Goal: Task Accomplishment & Management: Use online tool/utility

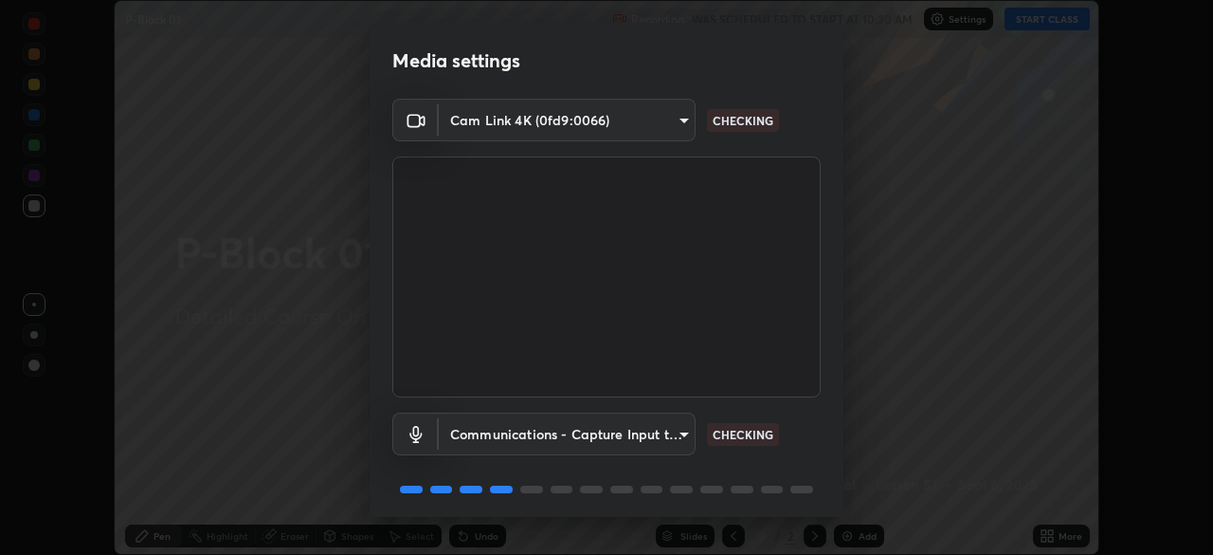
scroll to position [67, 0]
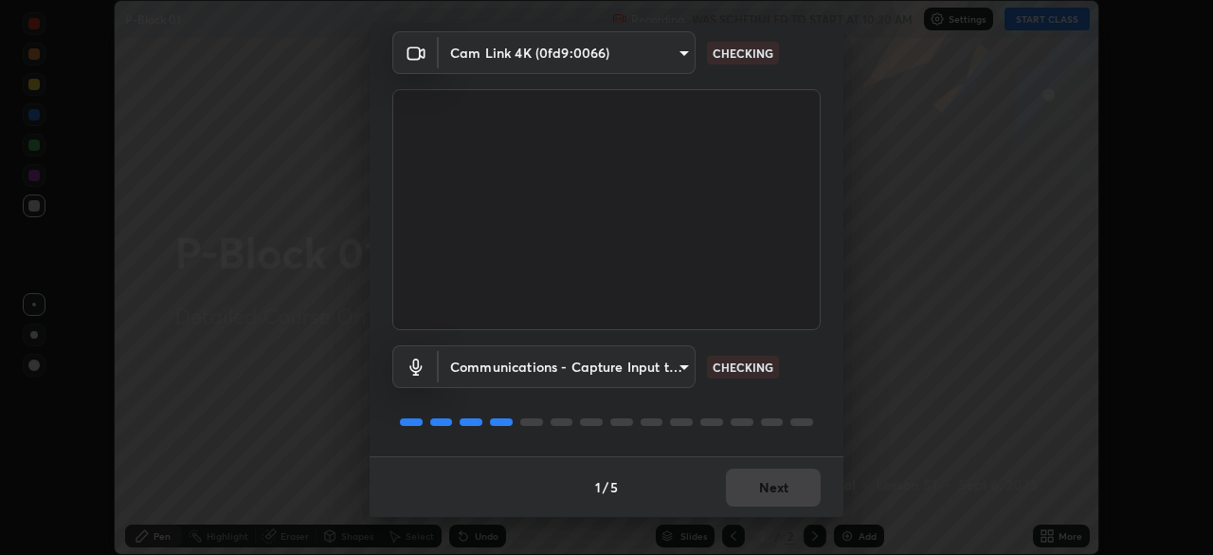
click at [775, 481] on div "1 / 5 Next" at bounding box center [607, 486] width 474 height 61
click at [773, 488] on div "1 / 5 Next" at bounding box center [607, 486] width 474 height 61
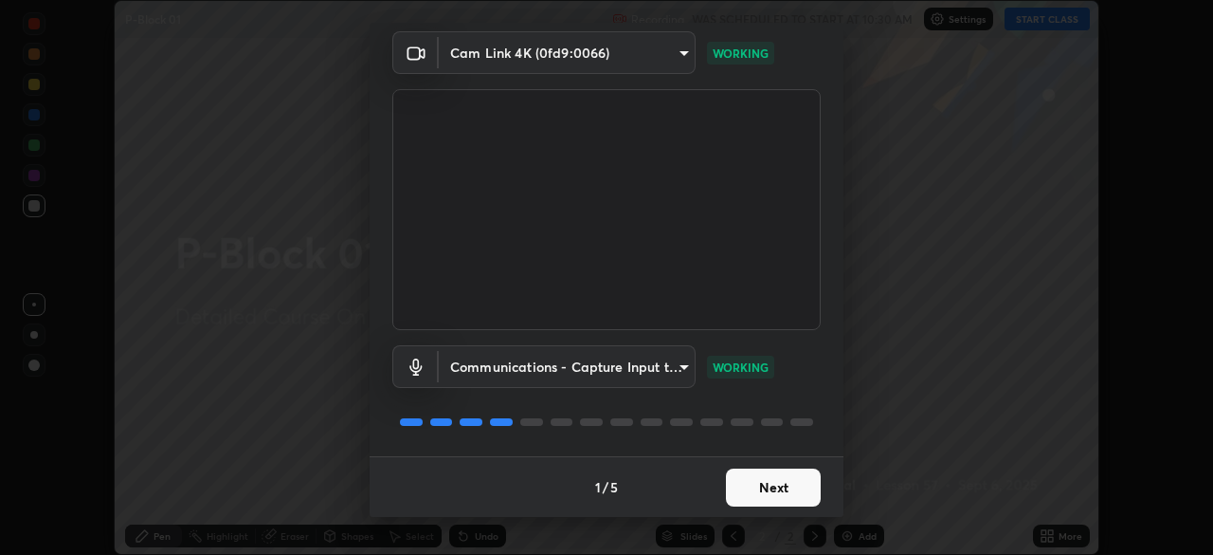
click at [790, 485] on button "Next" at bounding box center [773, 487] width 95 height 38
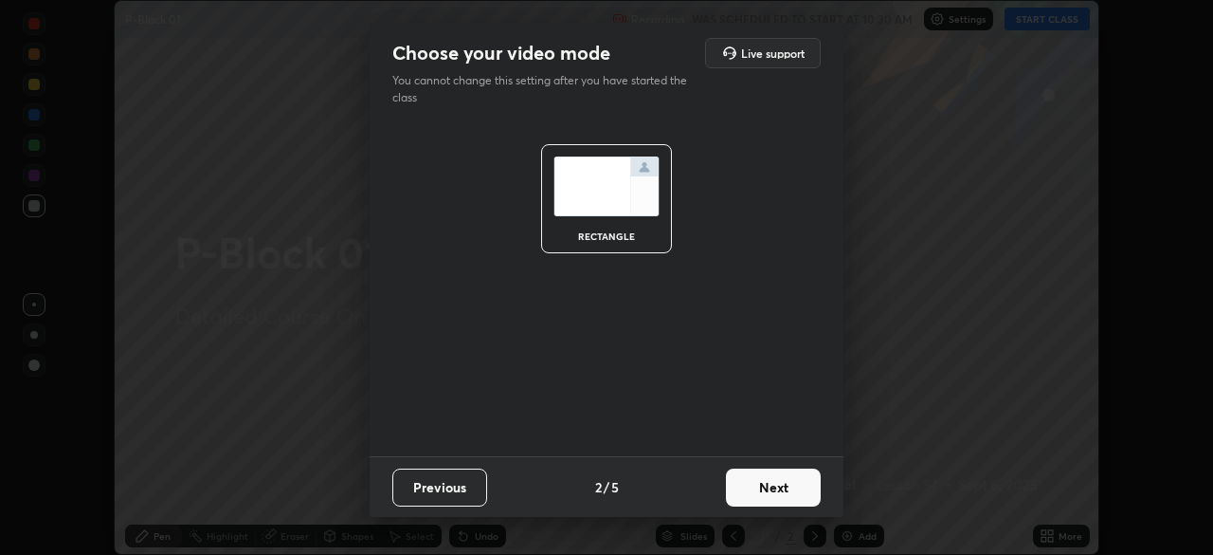
click at [786, 478] on button "Next" at bounding box center [773, 487] width 95 height 38
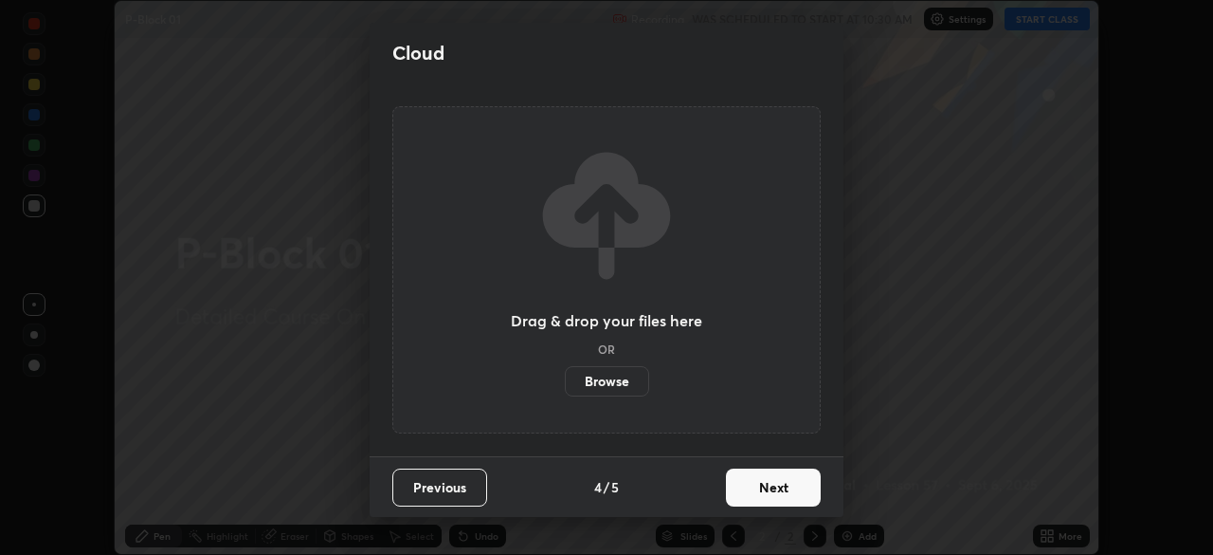
click at [780, 496] on button "Next" at bounding box center [773, 487] width 95 height 38
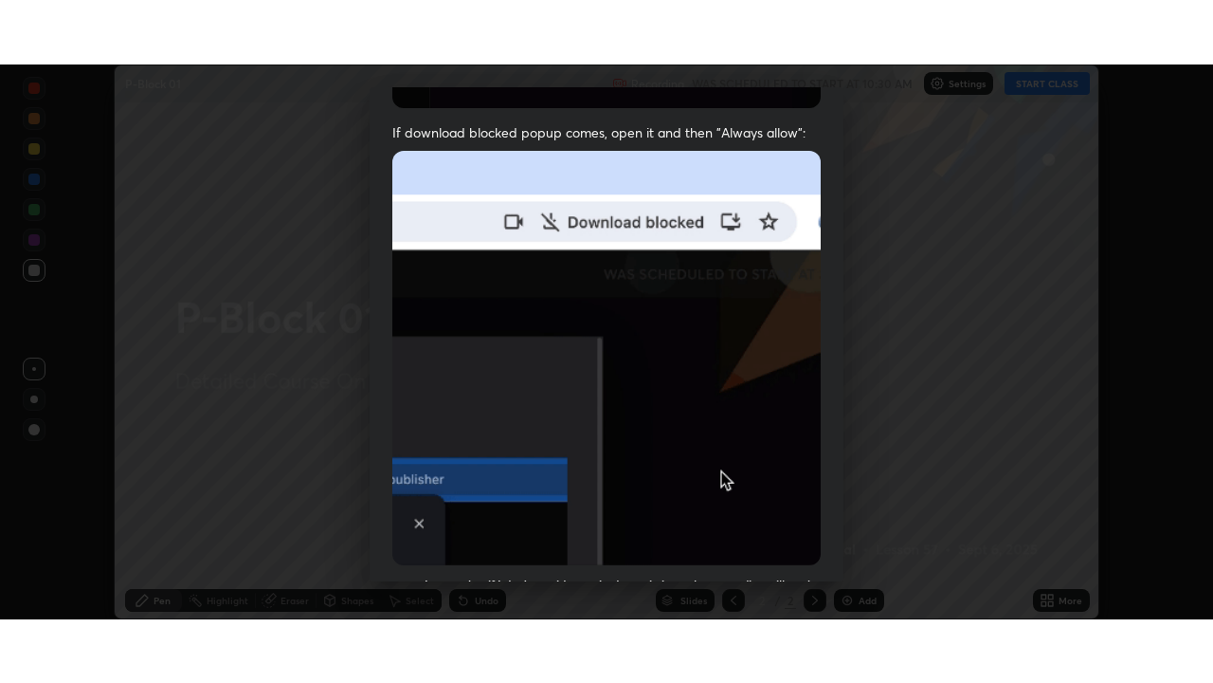
scroll to position [454, 0]
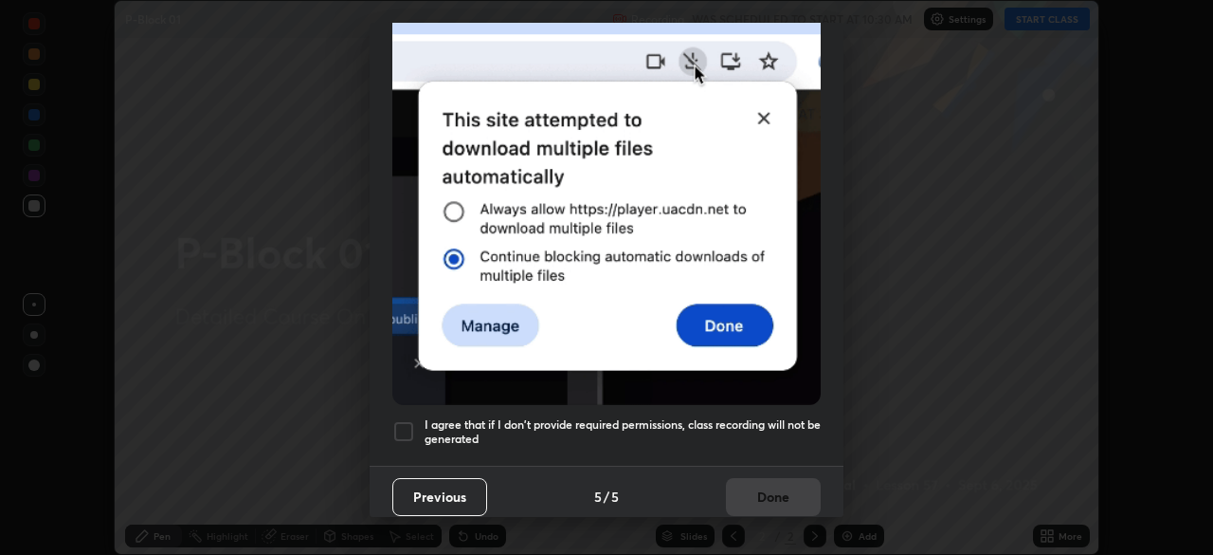
click at [405, 429] on div at bounding box center [403, 431] width 23 height 23
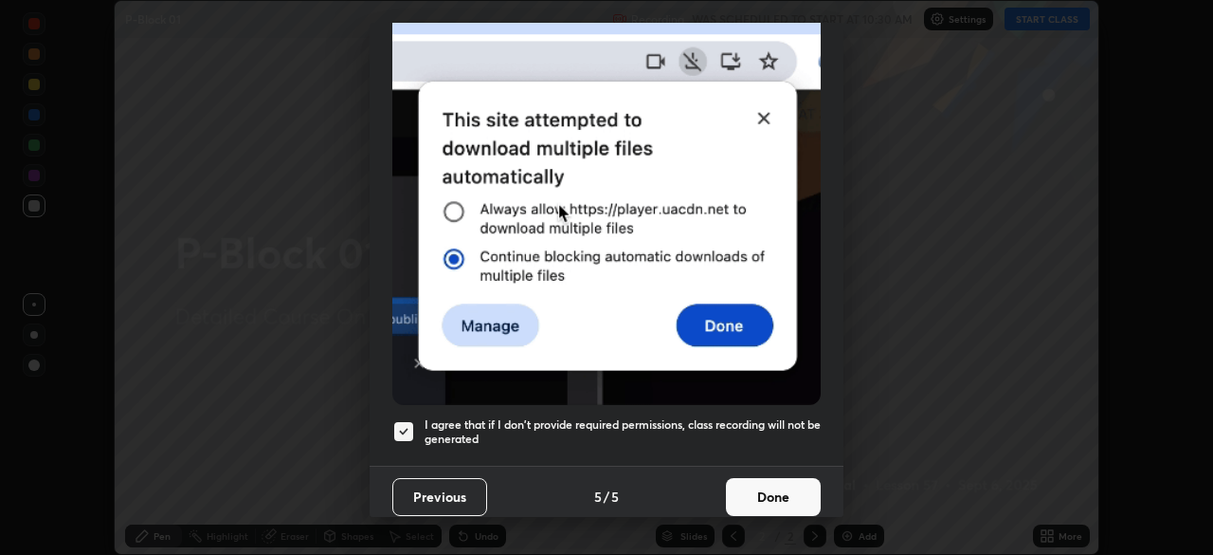
click at [763, 497] on button "Done" at bounding box center [773, 497] width 95 height 38
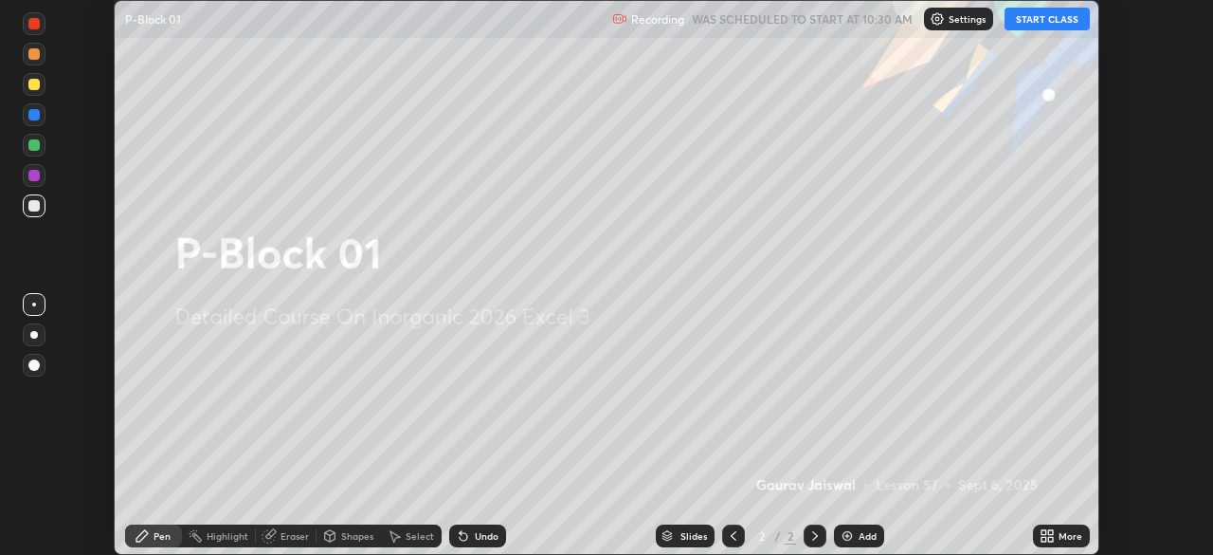
click at [1042, 27] on button "START CLASS" at bounding box center [1047, 19] width 85 height 23
click at [1066, 538] on div "More" at bounding box center [1071, 535] width 24 height 9
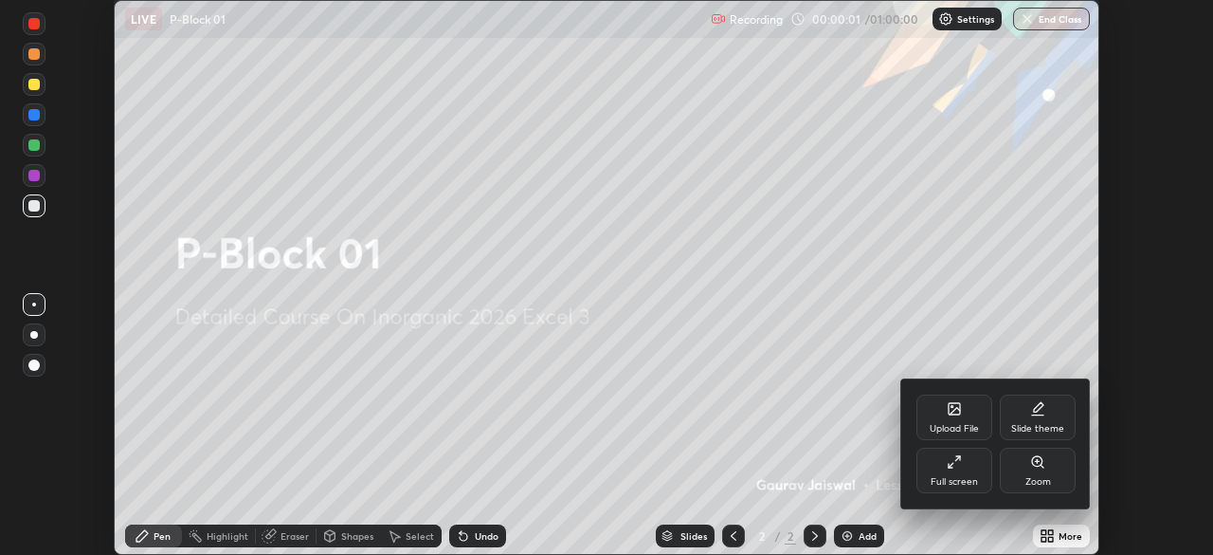
click at [967, 477] on div "Full screen" at bounding box center [954, 481] width 47 height 9
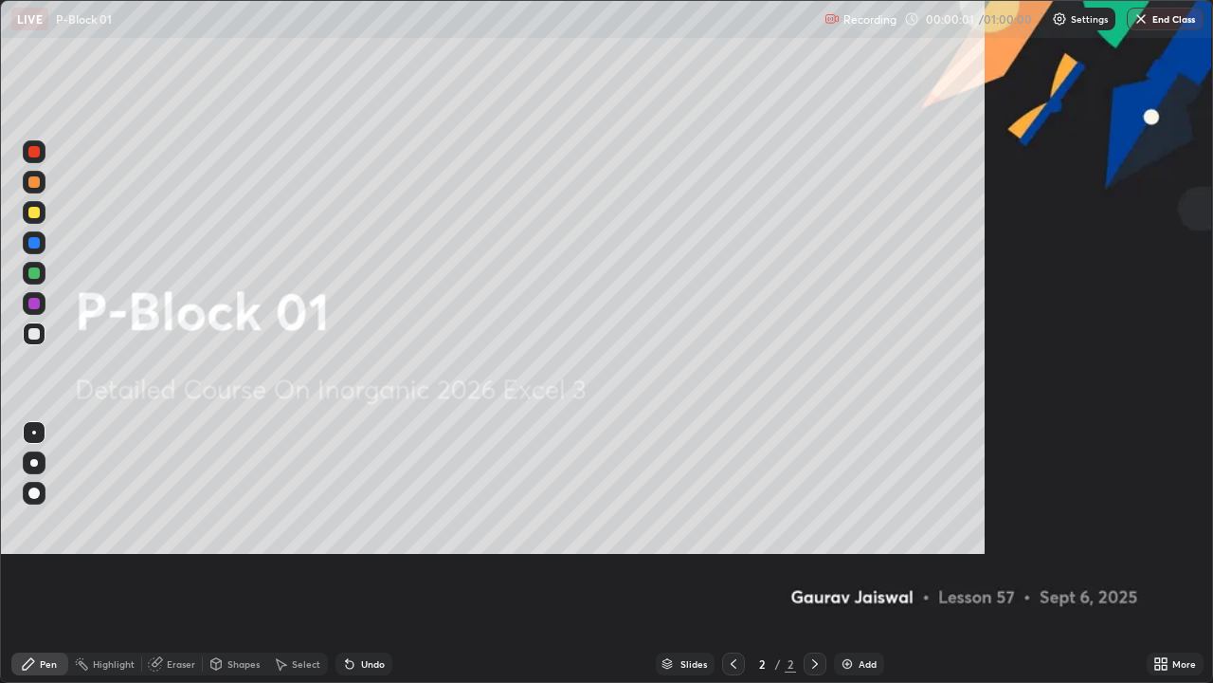
scroll to position [683, 1213]
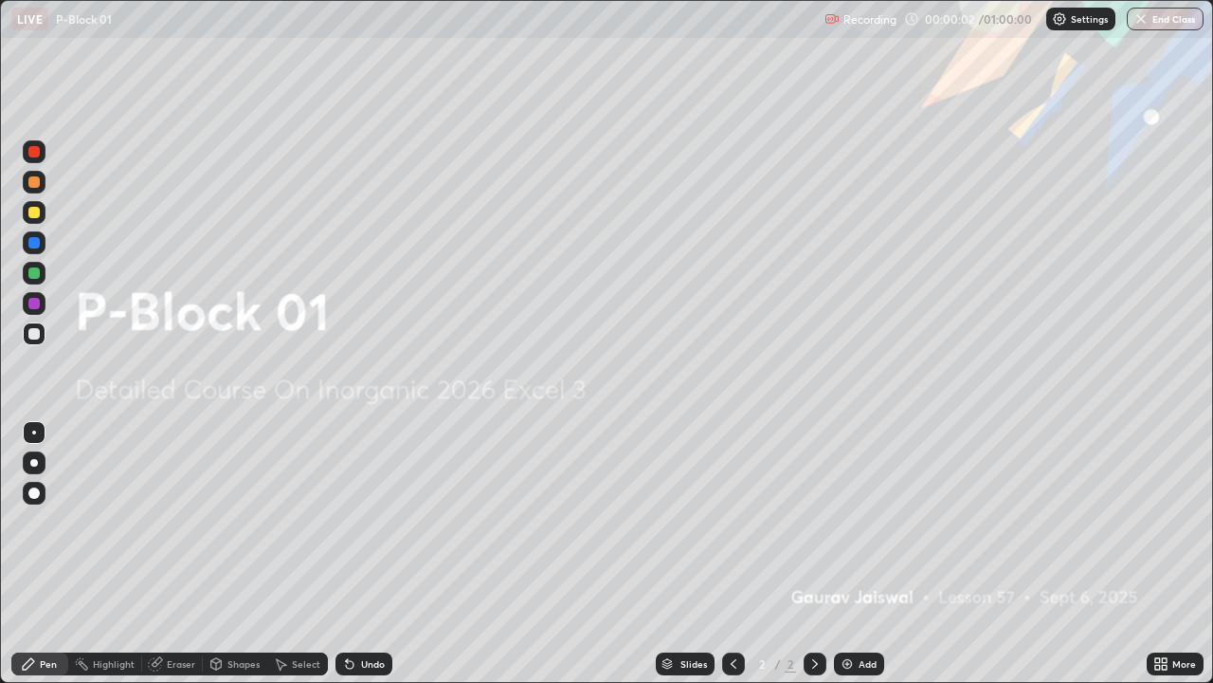
click at [876, 554] on div "Add" at bounding box center [859, 663] width 50 height 23
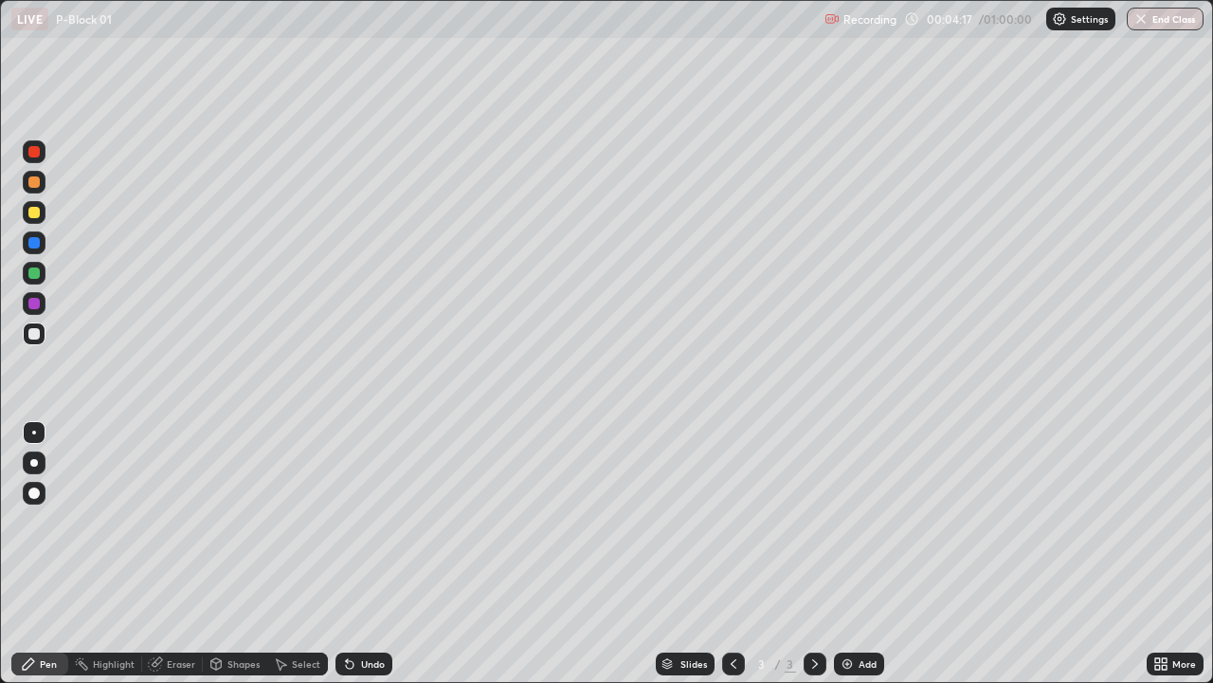
click at [37, 216] on div at bounding box center [33, 212] width 11 height 11
click at [44, 333] on div at bounding box center [34, 333] width 23 height 23
click at [355, 554] on icon at bounding box center [349, 663] width 15 height 15
click at [374, 554] on div "Undo" at bounding box center [373, 663] width 24 height 9
click at [370, 554] on div "Undo" at bounding box center [373, 663] width 24 height 9
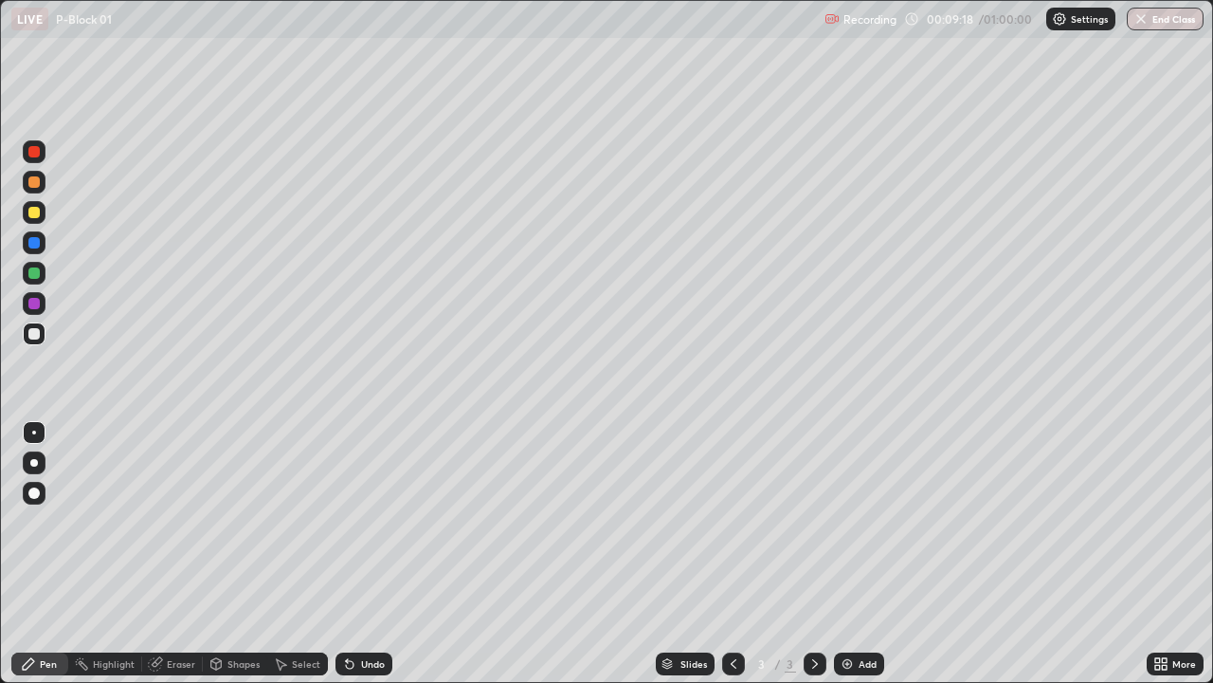
click at [368, 554] on div "Undo" at bounding box center [373, 663] width 24 height 9
click at [366, 554] on div "Undo" at bounding box center [373, 663] width 24 height 9
click at [880, 554] on div "Add" at bounding box center [859, 663] width 50 height 23
click at [35, 212] on div at bounding box center [33, 212] width 11 height 11
click at [362, 554] on div "Undo" at bounding box center [364, 663] width 57 height 23
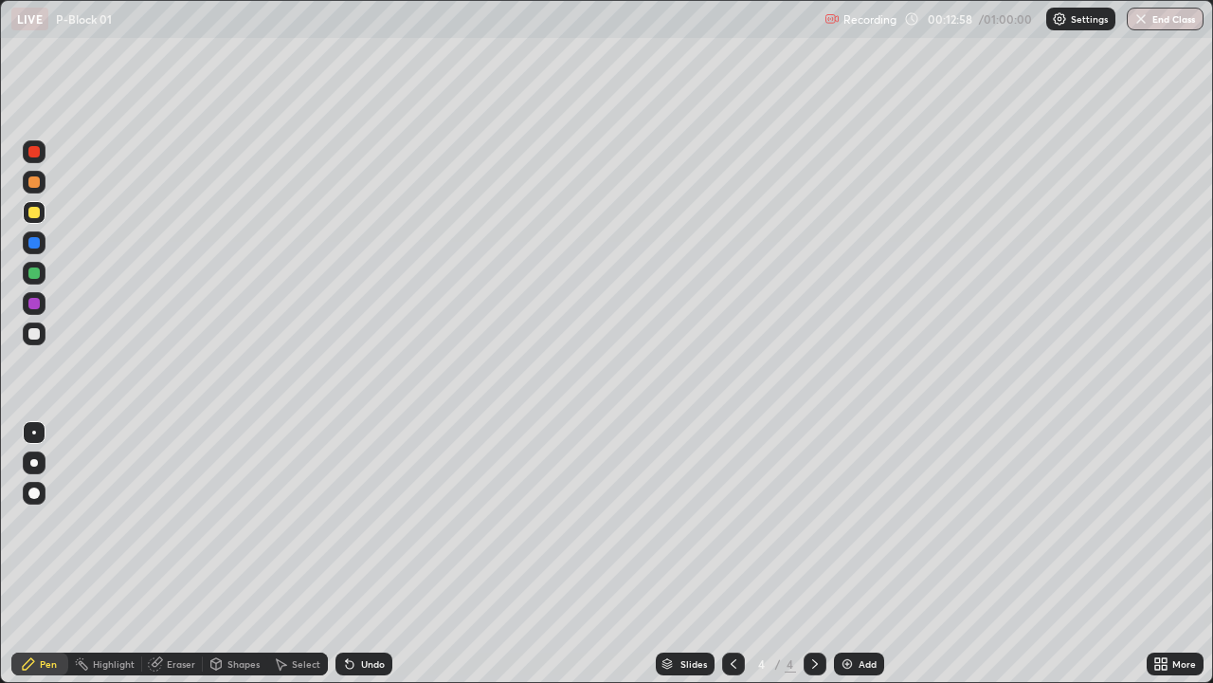
click at [364, 554] on div "Undo" at bounding box center [364, 663] width 57 height 23
click at [372, 554] on div "Undo" at bounding box center [373, 663] width 24 height 9
click at [369, 554] on div "Undo" at bounding box center [373, 663] width 24 height 9
click at [366, 554] on div "Undo" at bounding box center [373, 663] width 24 height 9
click at [362, 554] on div "Undo" at bounding box center [373, 663] width 24 height 9
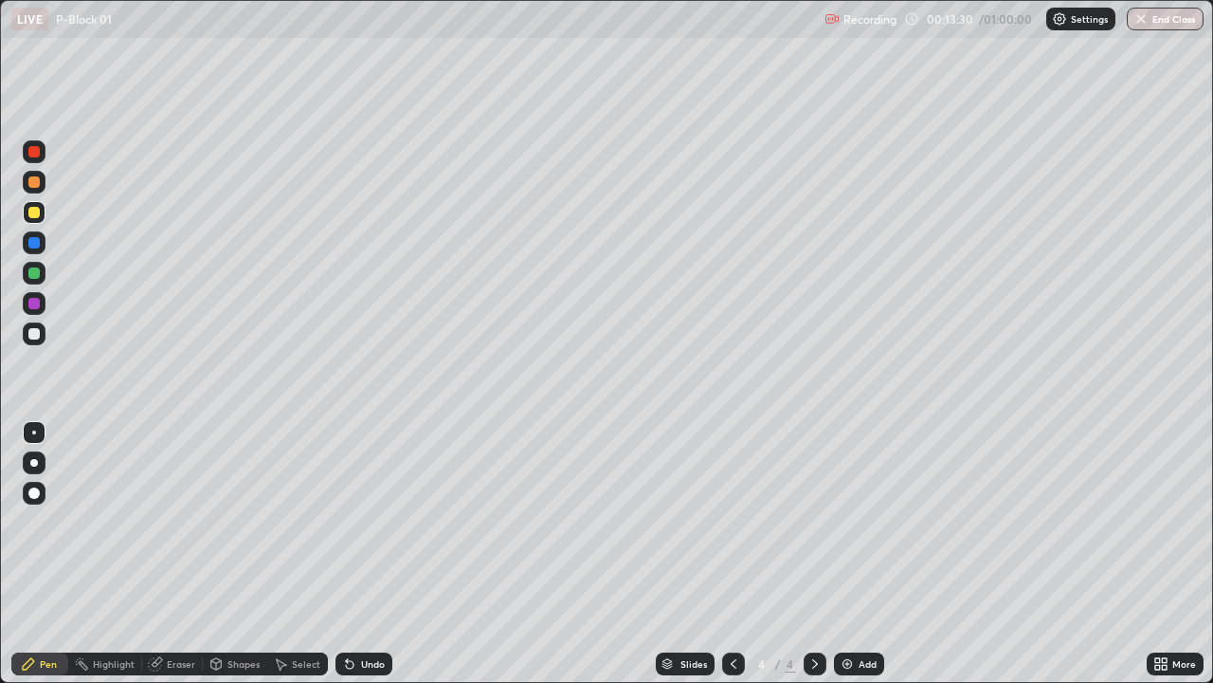
click at [372, 554] on div "Undo" at bounding box center [364, 663] width 57 height 23
click at [361, 554] on div "Undo" at bounding box center [373, 663] width 24 height 9
click at [174, 554] on div "Eraser" at bounding box center [181, 663] width 28 height 9
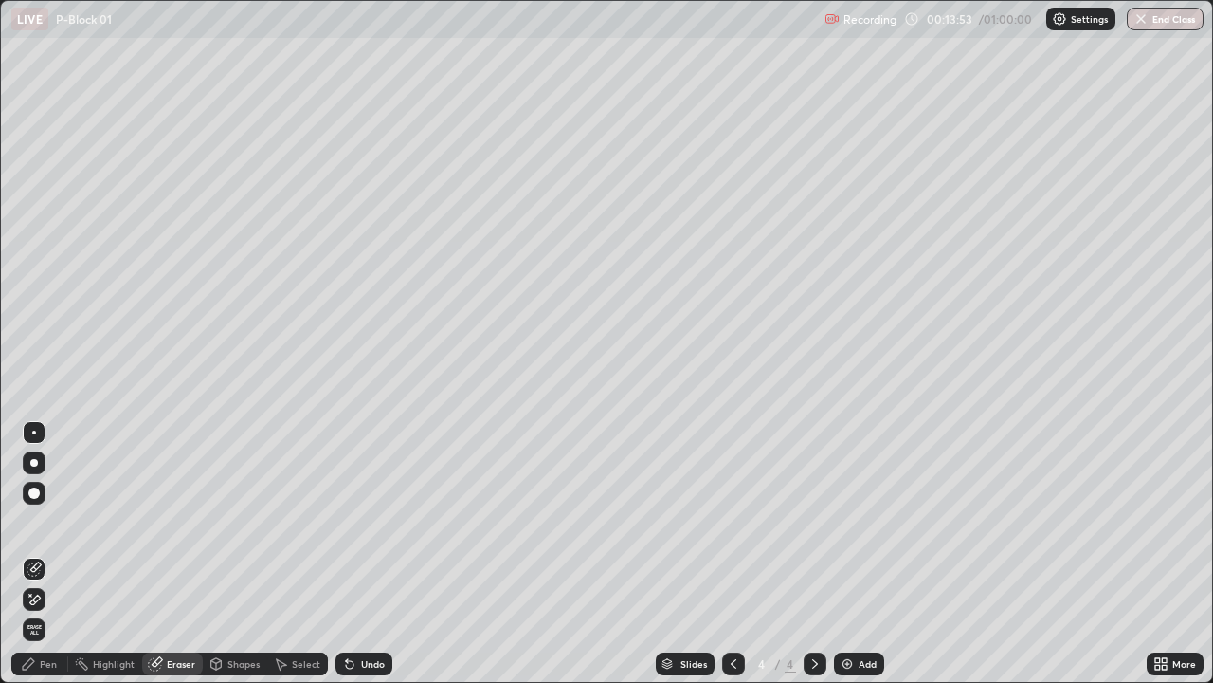
click at [48, 554] on div "Pen" at bounding box center [48, 663] width 17 height 9
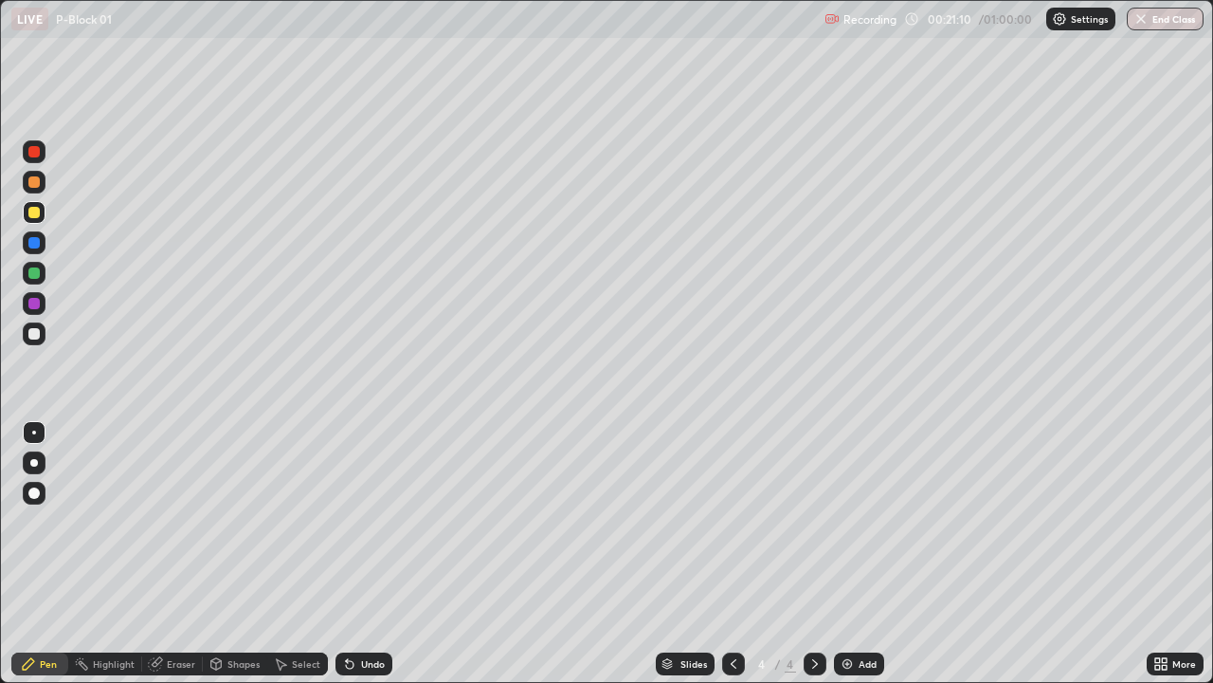
click at [877, 554] on div "Add" at bounding box center [859, 663] width 50 height 23
click at [367, 554] on div "Undo" at bounding box center [373, 663] width 24 height 9
click at [366, 554] on div "Undo" at bounding box center [373, 663] width 24 height 9
click at [362, 554] on div "Undo" at bounding box center [373, 663] width 24 height 9
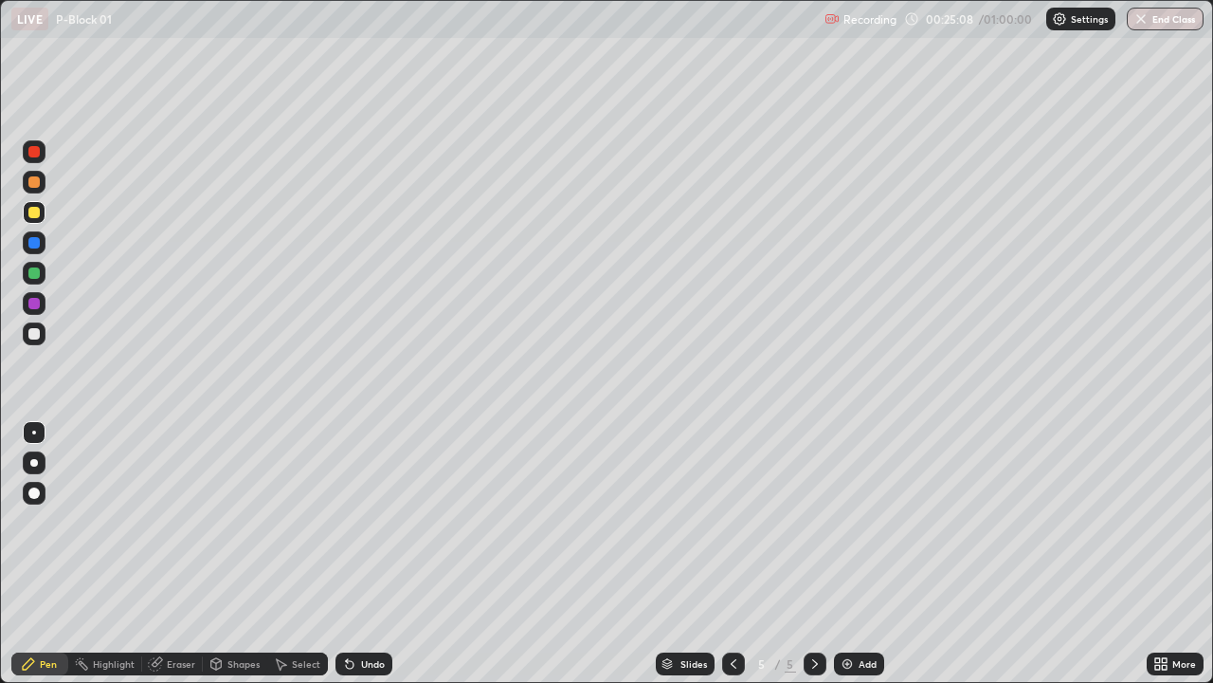
click at [362, 554] on div "Undo" at bounding box center [373, 663] width 24 height 9
click at [873, 554] on div "Add" at bounding box center [868, 663] width 18 height 9
click at [365, 554] on div "Undo" at bounding box center [364, 663] width 57 height 23
click at [367, 554] on div "Undo" at bounding box center [364, 663] width 57 height 23
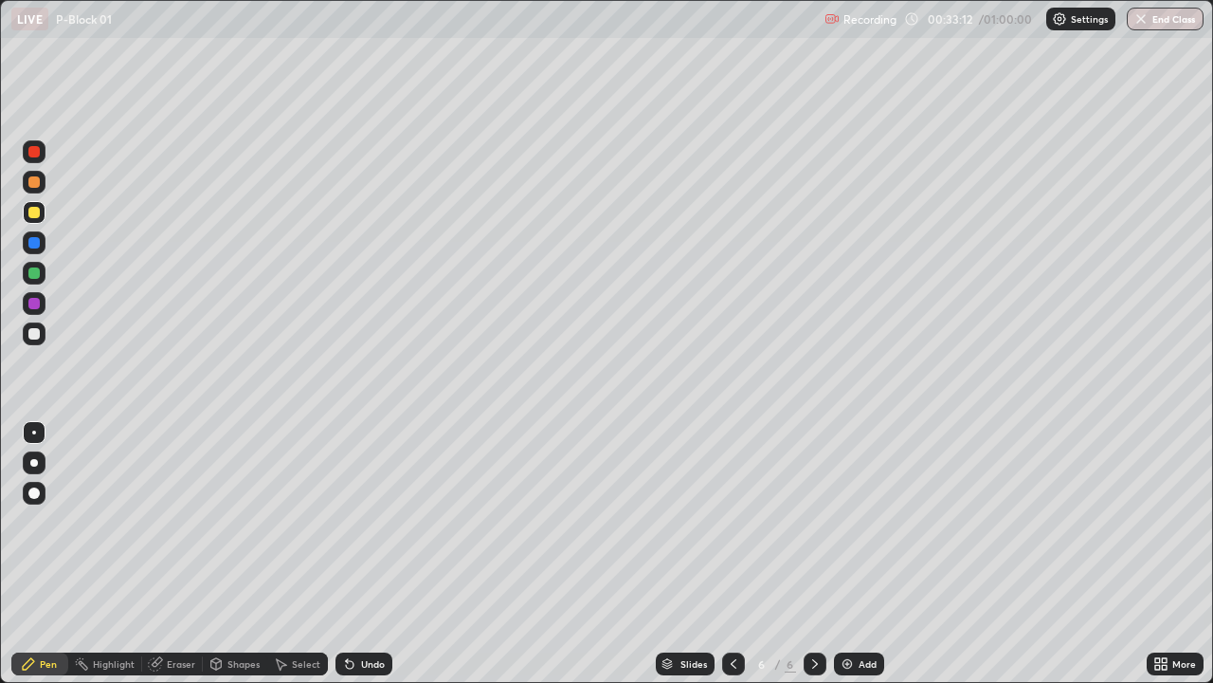
click at [366, 554] on div "Undo" at bounding box center [364, 663] width 57 height 23
click at [367, 554] on div "Undo" at bounding box center [364, 663] width 57 height 23
click at [366, 554] on div "Undo" at bounding box center [364, 663] width 57 height 23
click at [347, 554] on icon at bounding box center [350, 665] width 8 height 8
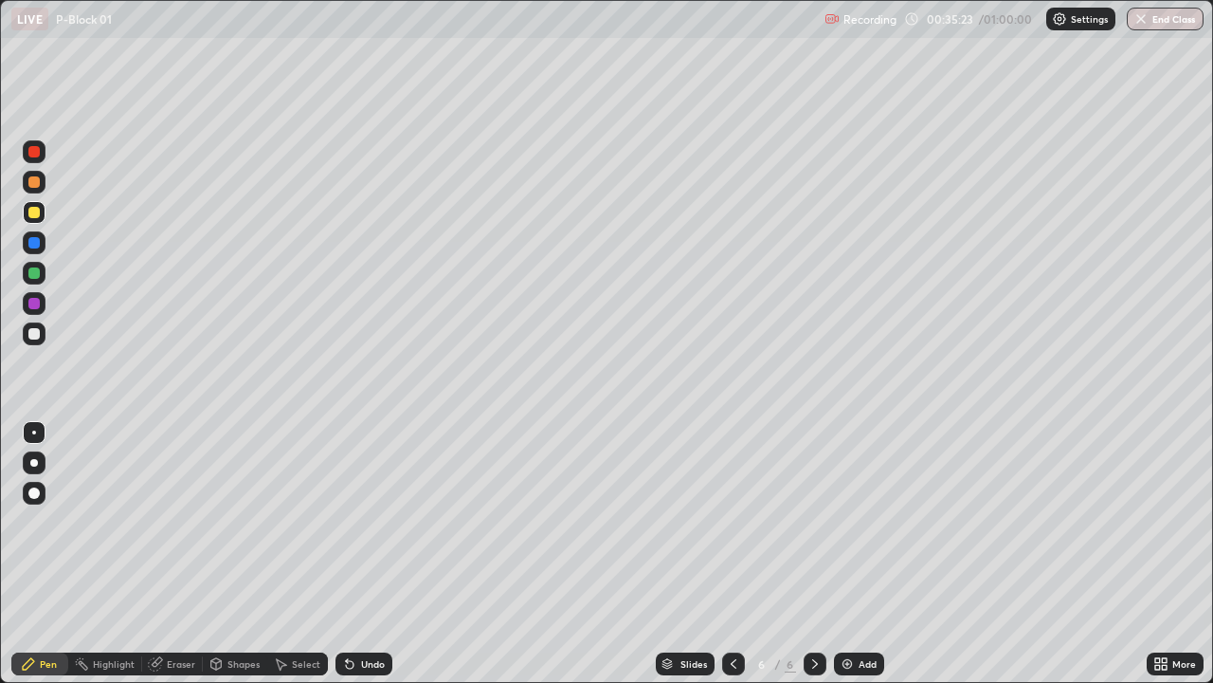
click at [177, 554] on div "Eraser" at bounding box center [172, 663] width 61 height 23
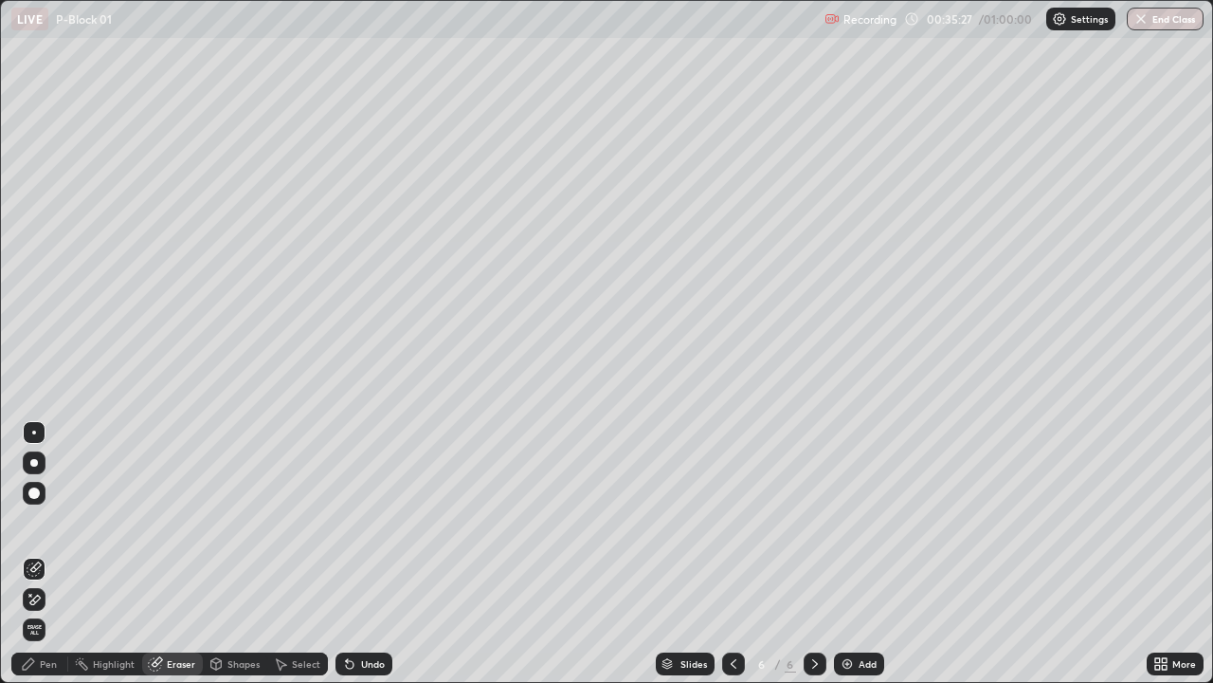
click at [48, 554] on div "Pen" at bounding box center [48, 663] width 17 height 9
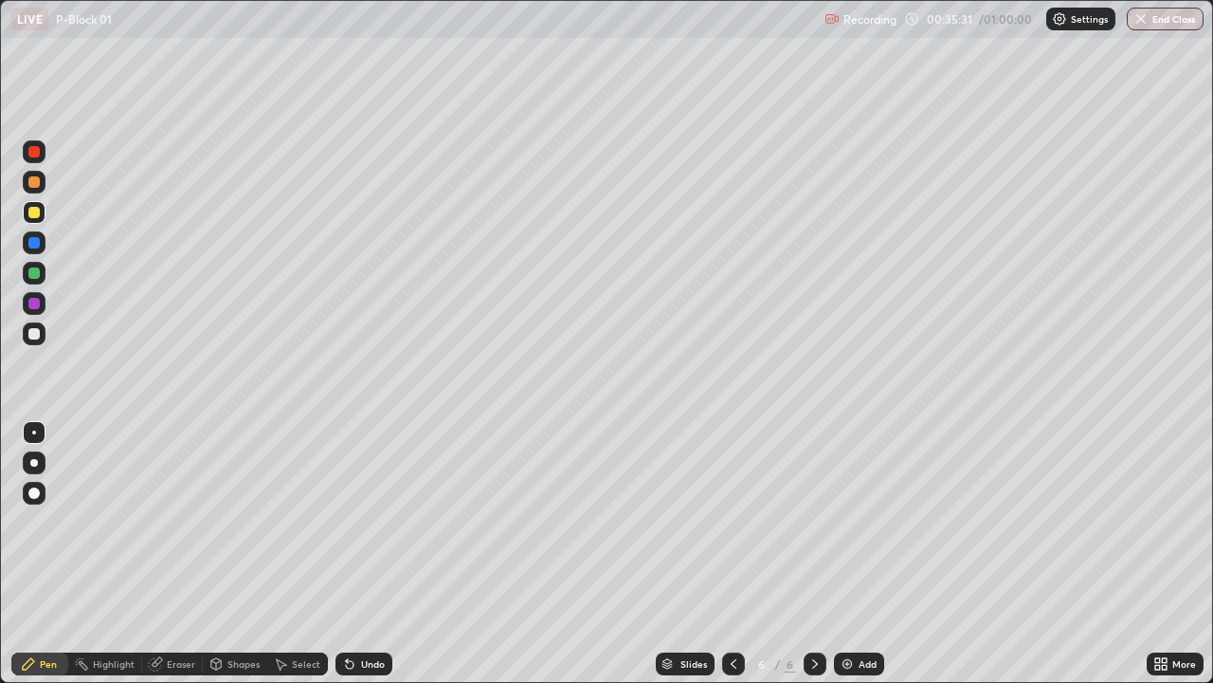
click at [241, 554] on div "Shapes" at bounding box center [244, 663] width 32 height 9
click at [180, 554] on div "Eraser" at bounding box center [181, 663] width 28 height 9
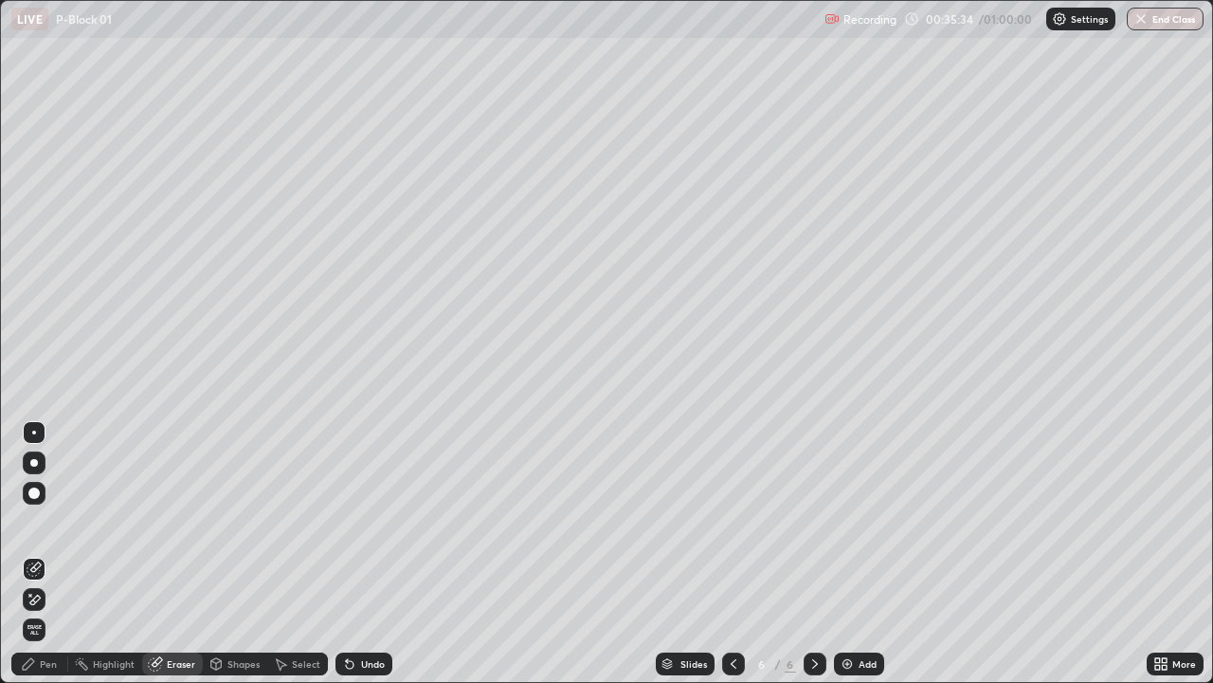
click at [48, 554] on div "Pen" at bounding box center [48, 663] width 17 height 9
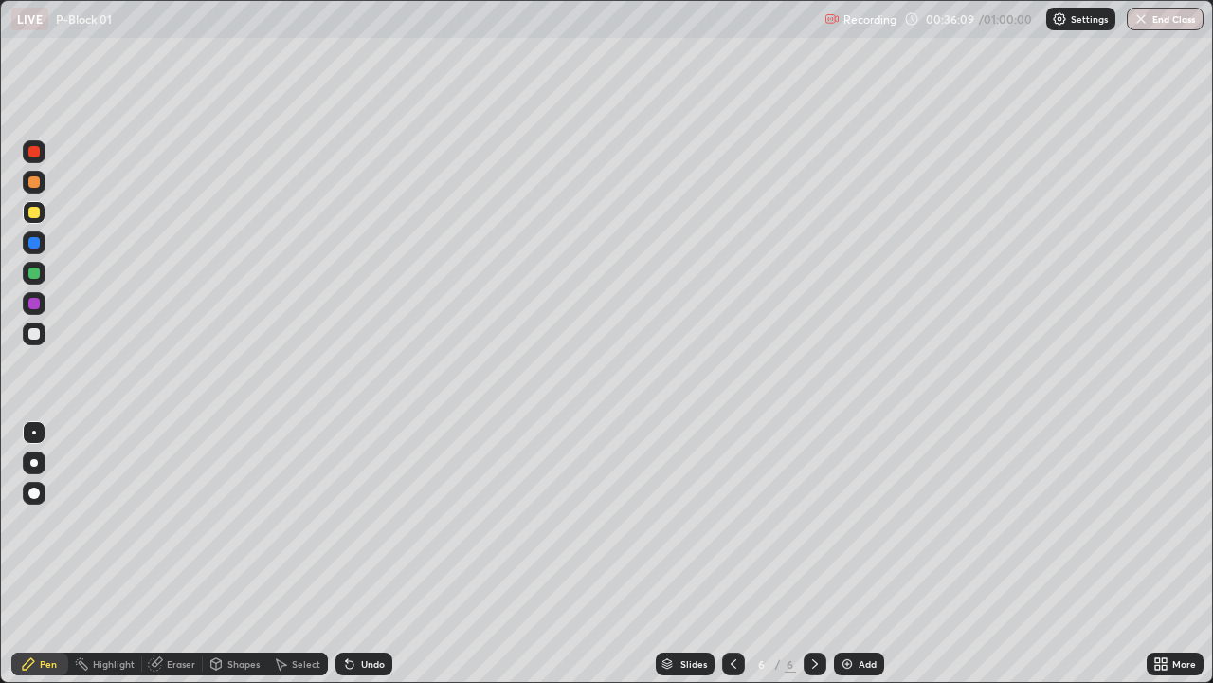
click at [165, 554] on div "Eraser" at bounding box center [172, 663] width 61 height 23
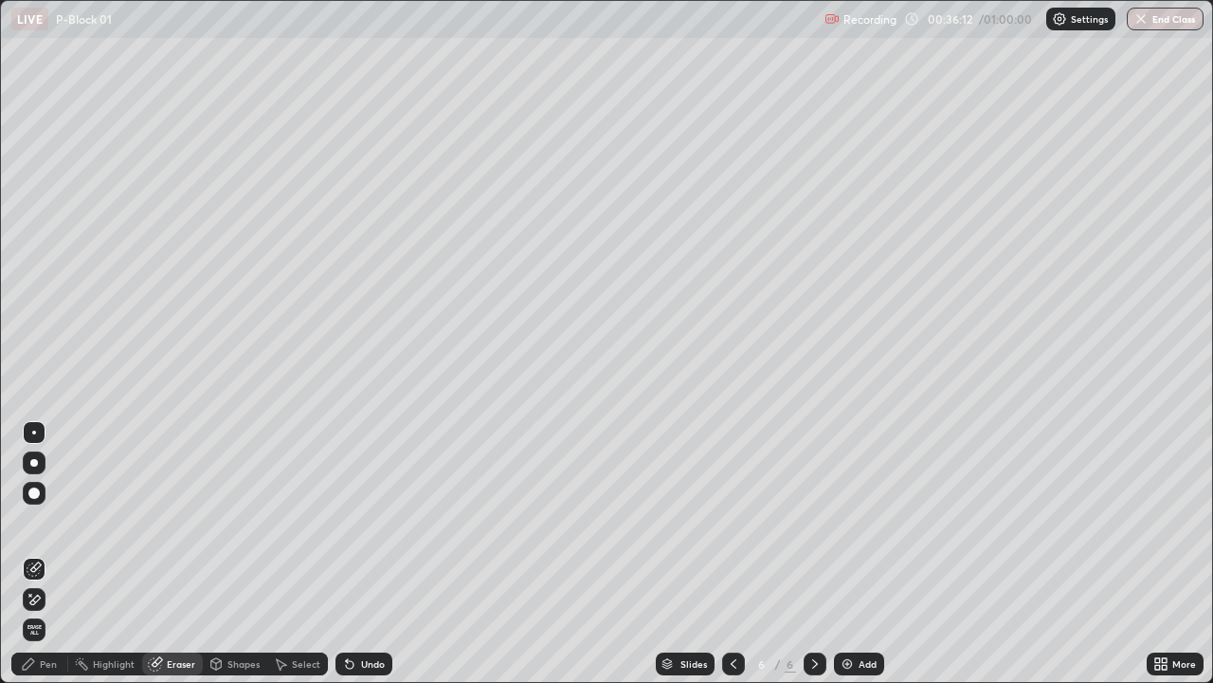
click at [50, 554] on div "Pen" at bounding box center [39, 663] width 57 height 23
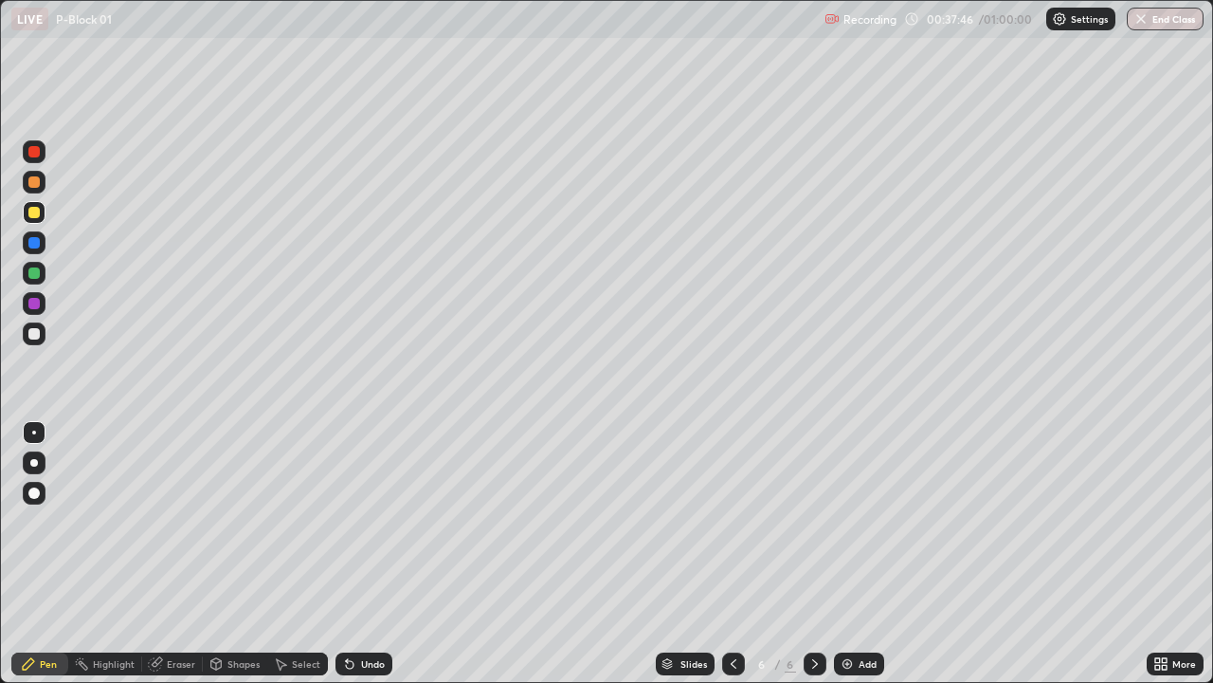
click at [866, 554] on div "Add" at bounding box center [868, 663] width 18 height 9
click at [374, 554] on div "Undo" at bounding box center [364, 663] width 57 height 23
click at [32, 334] on div at bounding box center [33, 333] width 11 height 11
click at [38, 212] on div at bounding box center [33, 212] width 11 height 11
click at [858, 554] on div "Add" at bounding box center [859, 663] width 50 height 23
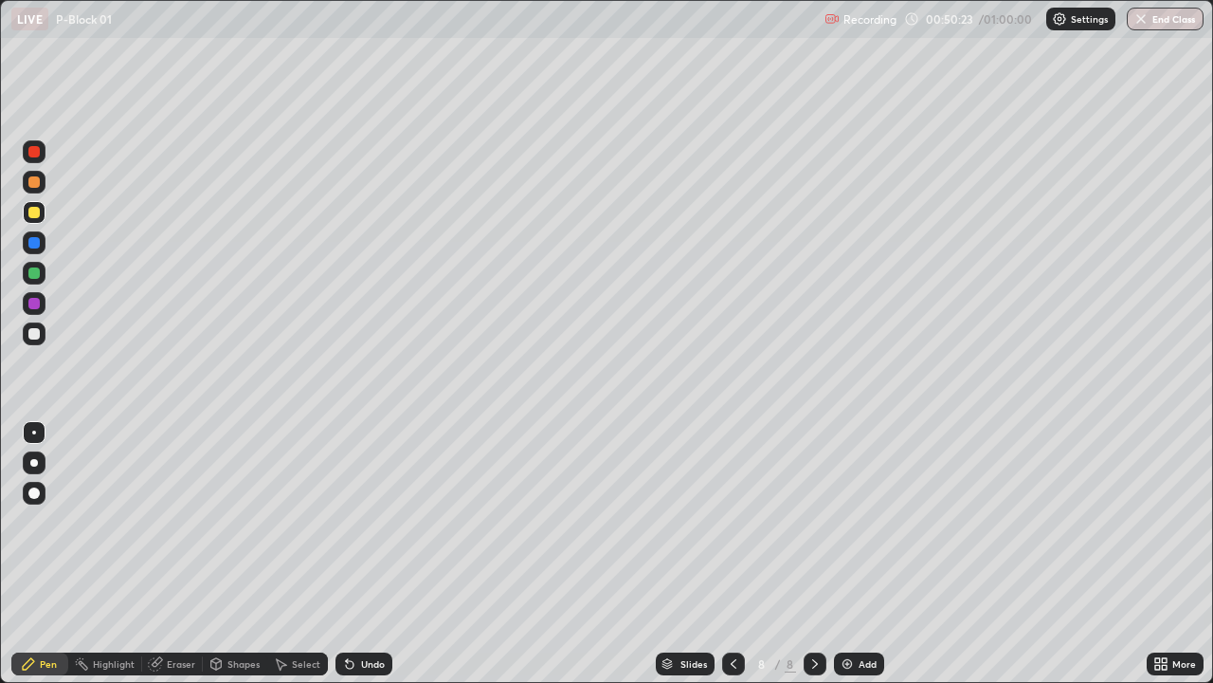
click at [347, 554] on icon at bounding box center [350, 665] width 8 height 8
click at [821, 554] on div at bounding box center [815, 663] width 23 height 23
click at [732, 554] on icon at bounding box center [733, 663] width 15 height 15
click at [813, 554] on icon at bounding box center [815, 663] width 15 height 15
click at [856, 554] on div "Add" at bounding box center [859, 663] width 50 height 23
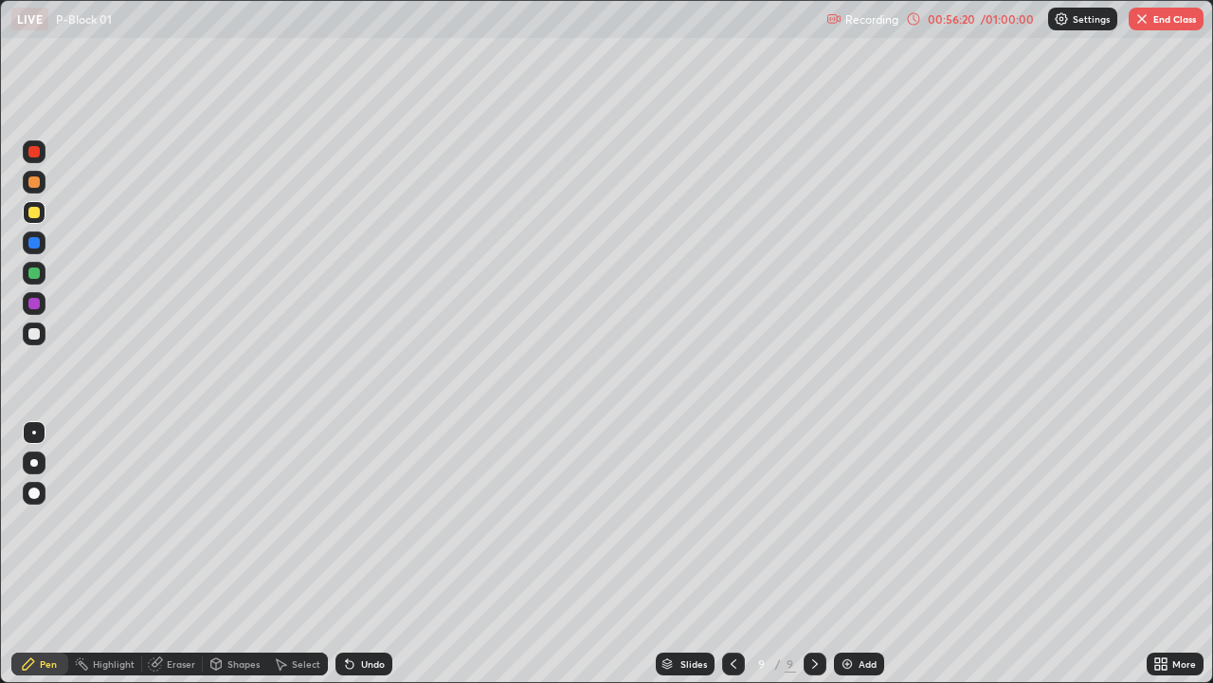
click at [371, 554] on div "Undo" at bounding box center [373, 663] width 24 height 9
click at [367, 554] on div "Undo" at bounding box center [373, 663] width 24 height 9
click at [872, 554] on div "Add" at bounding box center [868, 663] width 18 height 9
click at [362, 554] on div "Undo" at bounding box center [364, 663] width 57 height 23
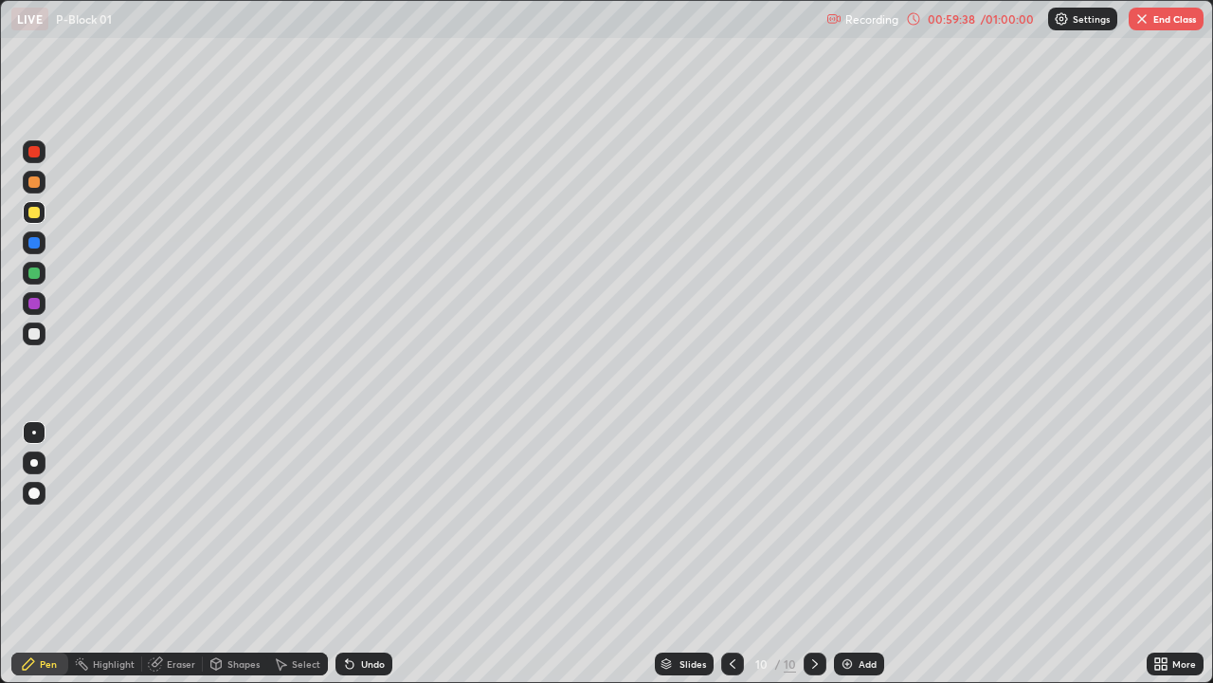
click at [356, 554] on div "Undo" at bounding box center [364, 663] width 57 height 23
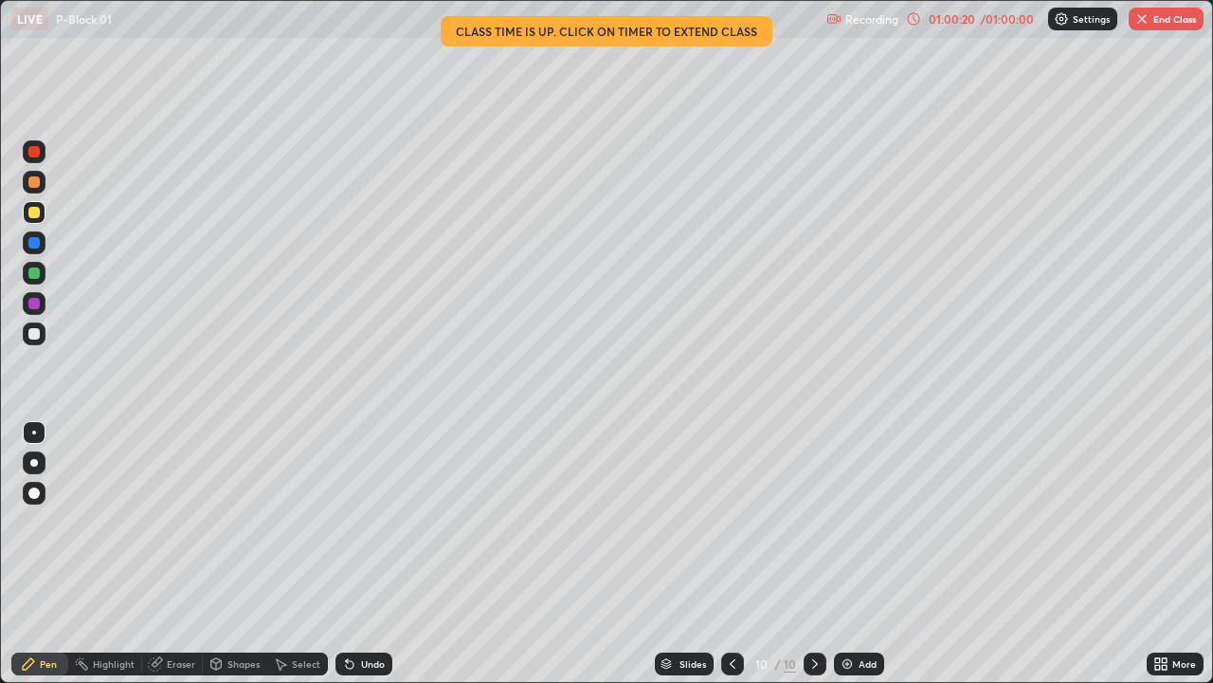
click at [990, 18] on div "/ 01:00:00" at bounding box center [1007, 18] width 59 height 11
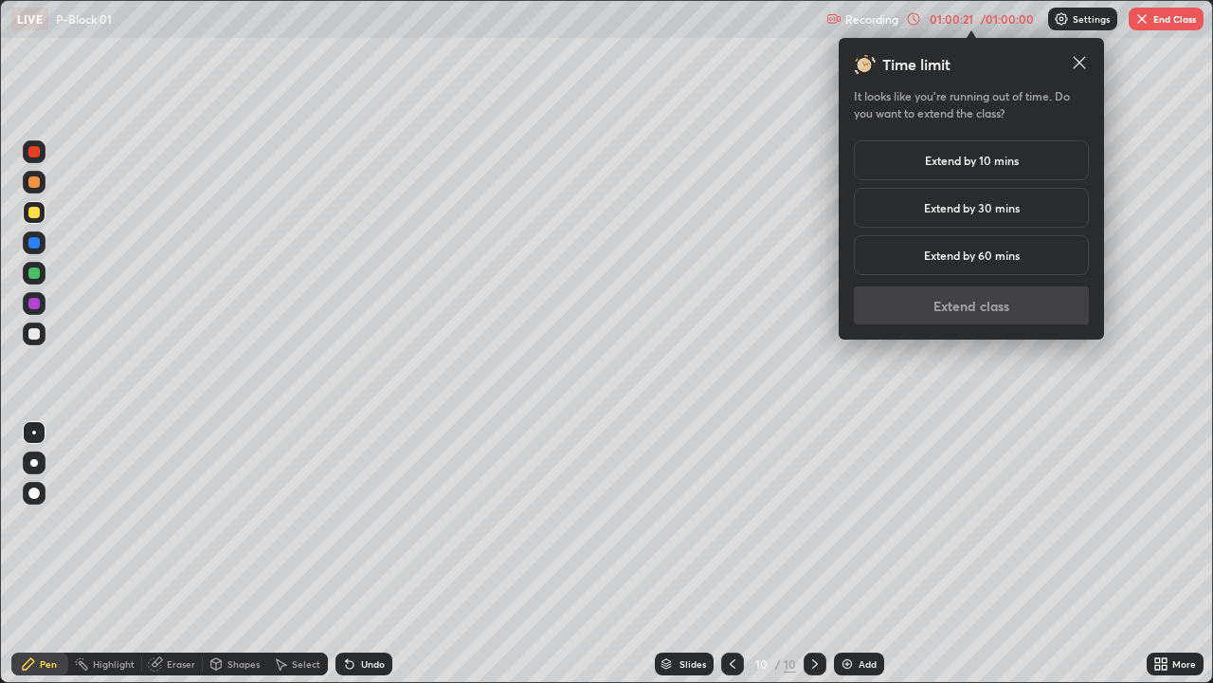
click at [982, 165] on h5 "Extend by 10 mins" at bounding box center [972, 160] width 94 height 17
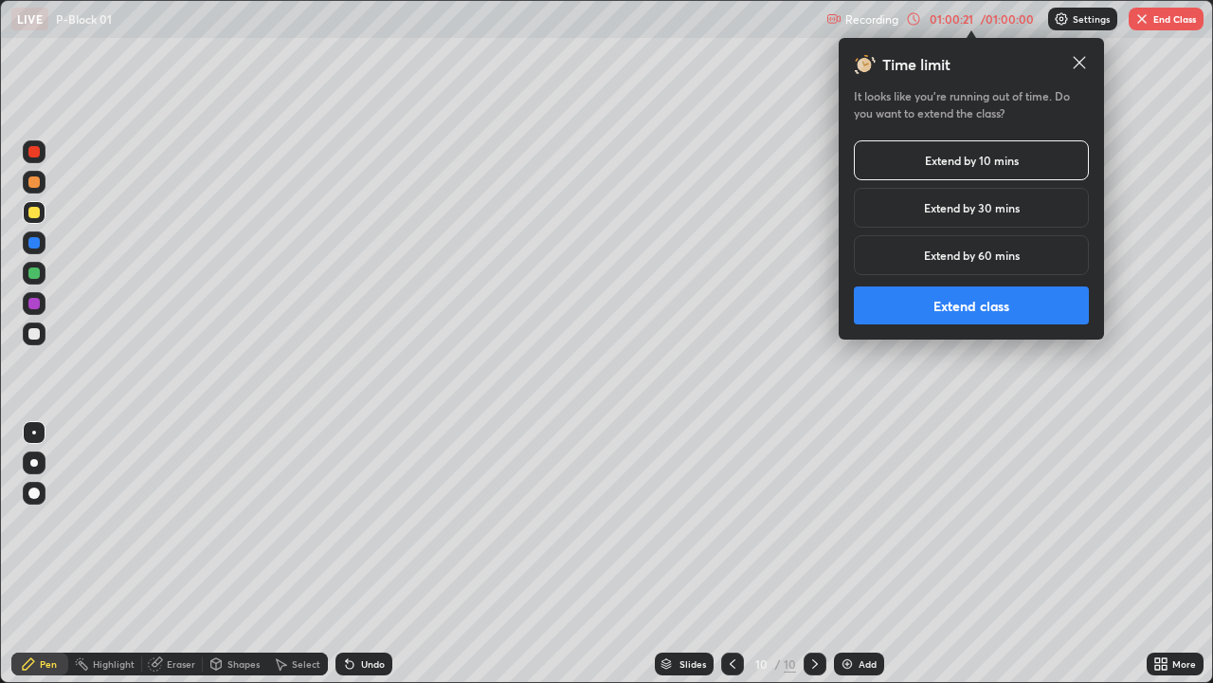
click at [964, 314] on button "Extend class" at bounding box center [971, 305] width 235 height 38
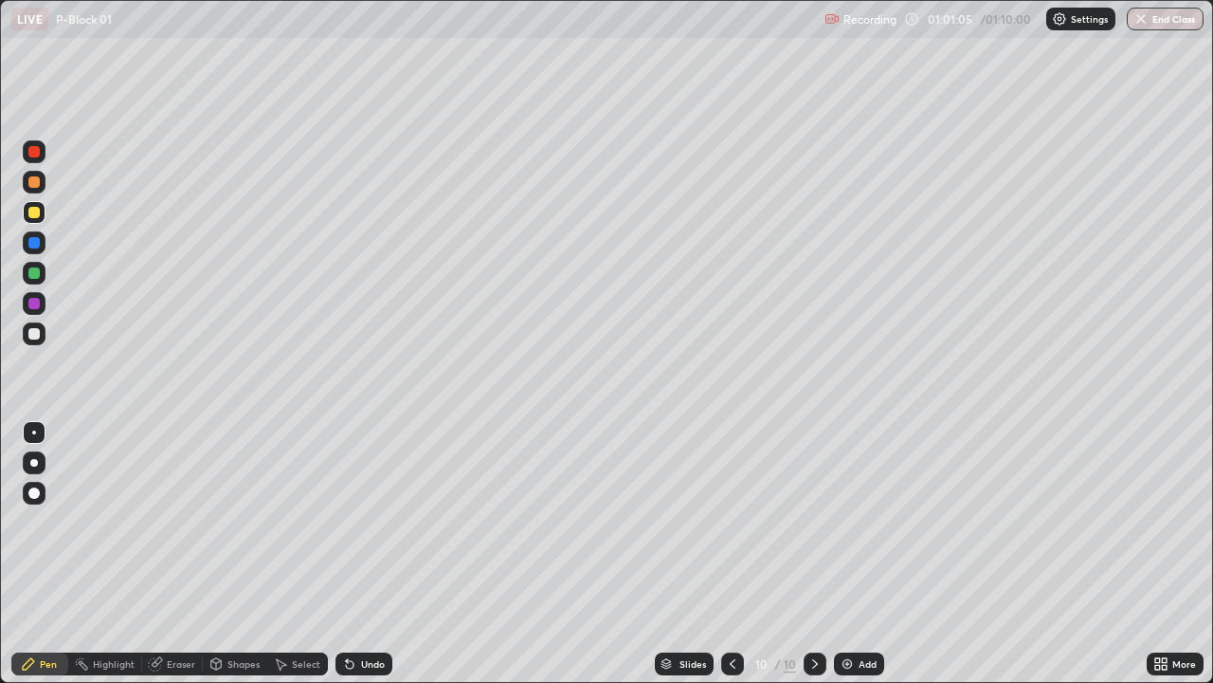
click at [374, 554] on div "Undo" at bounding box center [364, 663] width 57 height 23
click at [357, 554] on div "Undo" at bounding box center [364, 663] width 57 height 23
click at [356, 554] on div "Undo" at bounding box center [364, 663] width 57 height 23
click at [35, 334] on div at bounding box center [33, 333] width 11 height 11
click at [878, 554] on div "Add" at bounding box center [859, 663] width 50 height 23
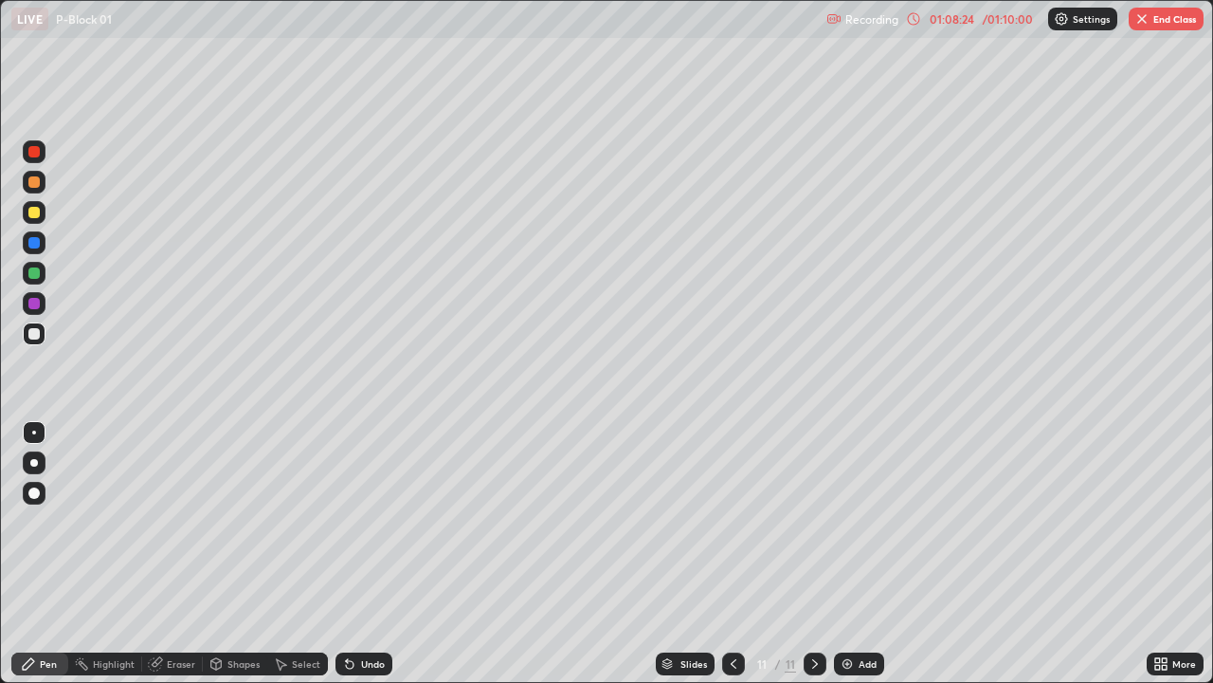
click at [368, 554] on div "Undo" at bounding box center [364, 663] width 57 height 23
click at [370, 554] on div "Undo" at bounding box center [364, 663] width 57 height 23
click at [368, 554] on div "Undo" at bounding box center [373, 663] width 24 height 9
click at [367, 554] on div "Undo" at bounding box center [373, 663] width 24 height 9
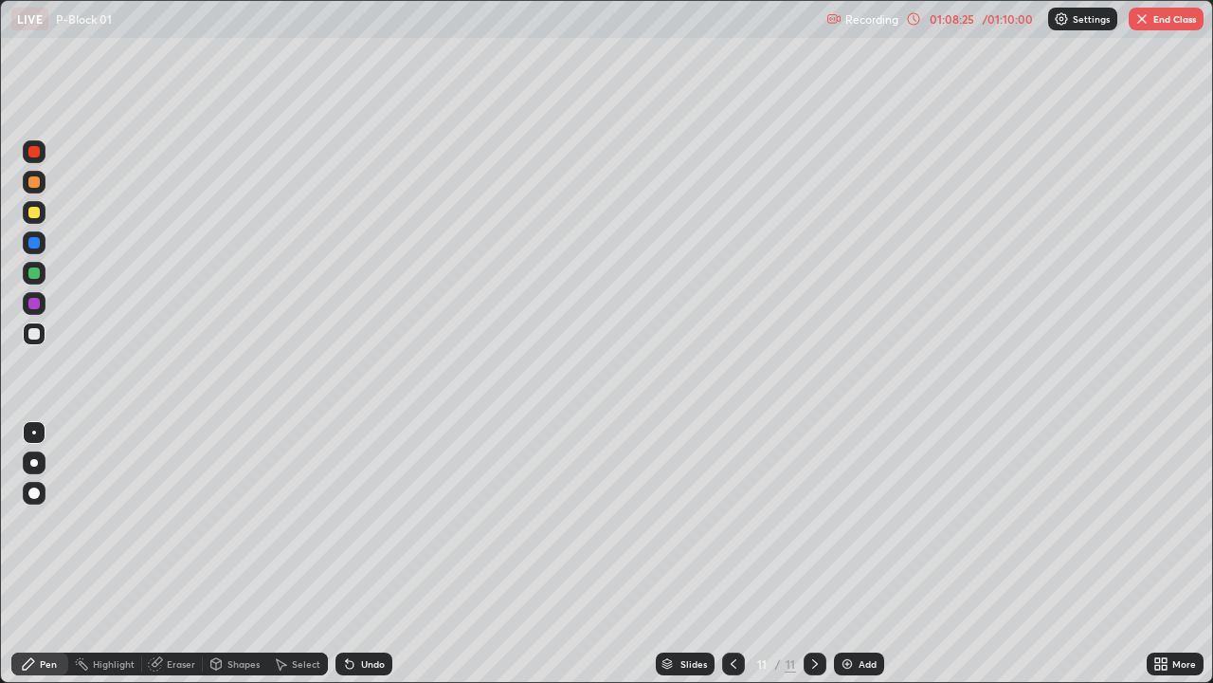
click at [367, 554] on div "Undo" at bounding box center [373, 663] width 24 height 9
click at [363, 554] on div "Undo" at bounding box center [364, 663] width 57 height 23
click at [361, 554] on div "Undo" at bounding box center [364, 663] width 57 height 23
click at [356, 554] on div "Undo" at bounding box center [364, 663] width 57 height 23
click at [355, 554] on icon at bounding box center [349, 663] width 15 height 15
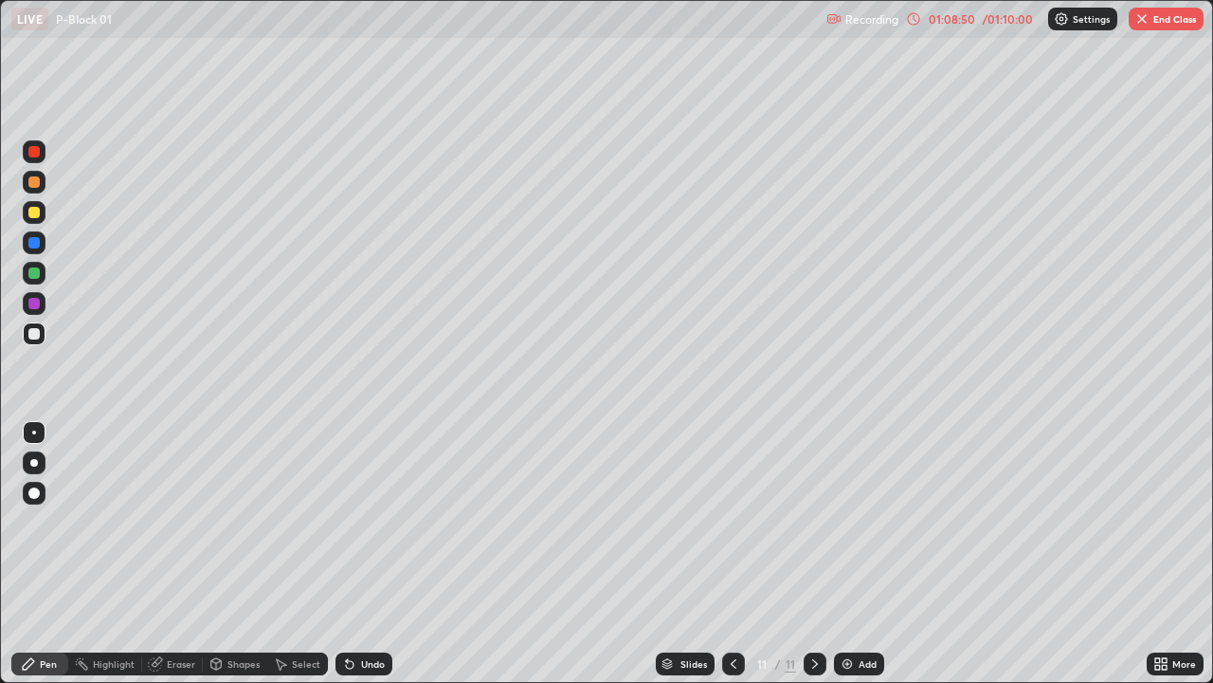
click at [353, 554] on icon at bounding box center [349, 663] width 15 height 15
click at [351, 554] on icon at bounding box center [349, 663] width 15 height 15
click at [349, 554] on icon at bounding box center [350, 665] width 8 height 8
click at [350, 554] on icon at bounding box center [350, 665] width 8 height 8
click at [348, 554] on icon at bounding box center [350, 665] width 8 height 8
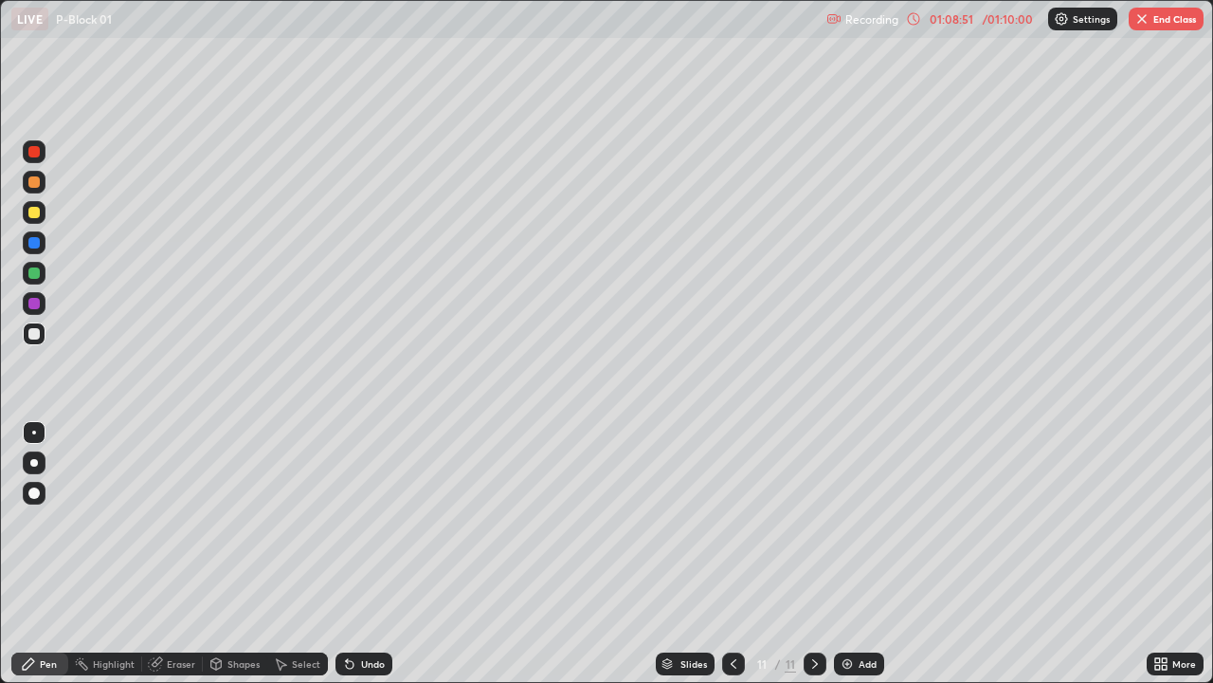
click at [349, 554] on icon at bounding box center [350, 665] width 8 height 8
click at [347, 554] on icon at bounding box center [350, 665] width 8 height 8
click at [346, 554] on icon at bounding box center [350, 665] width 8 height 8
click at [347, 554] on icon at bounding box center [350, 665] width 8 height 8
click at [348, 554] on icon at bounding box center [350, 665] width 8 height 8
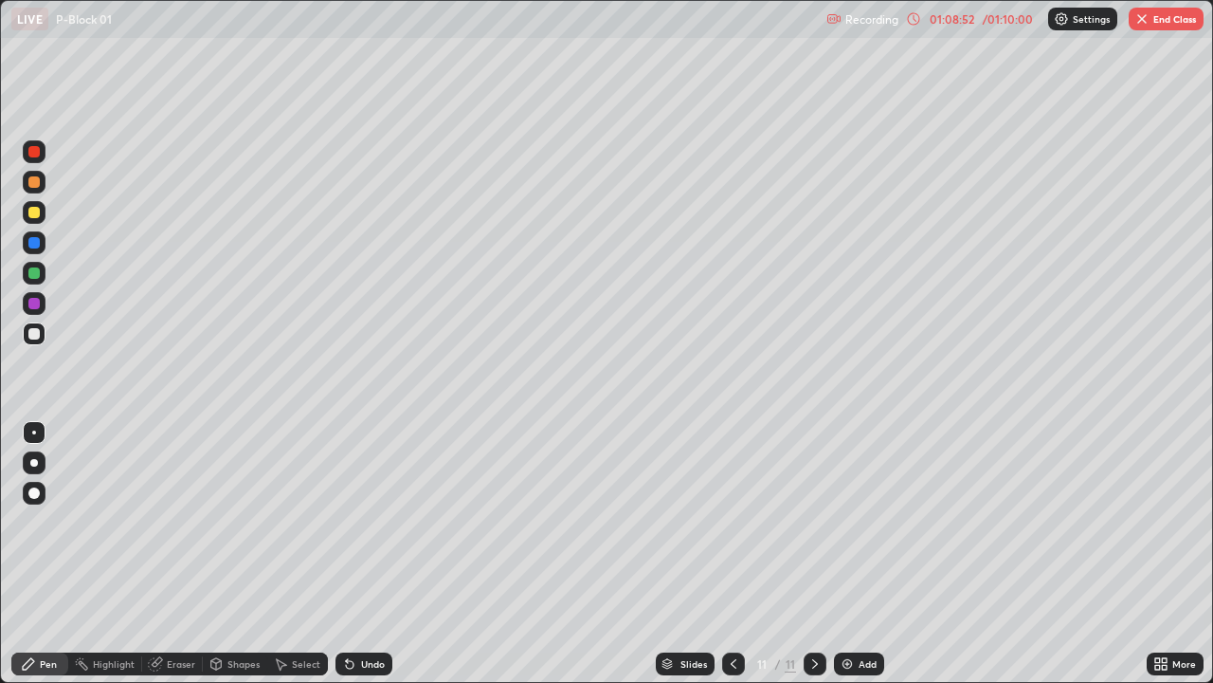
click at [346, 554] on icon at bounding box center [350, 665] width 8 height 8
click at [361, 554] on div "Undo" at bounding box center [373, 663] width 24 height 9
click at [36, 246] on div at bounding box center [33, 242] width 11 height 11
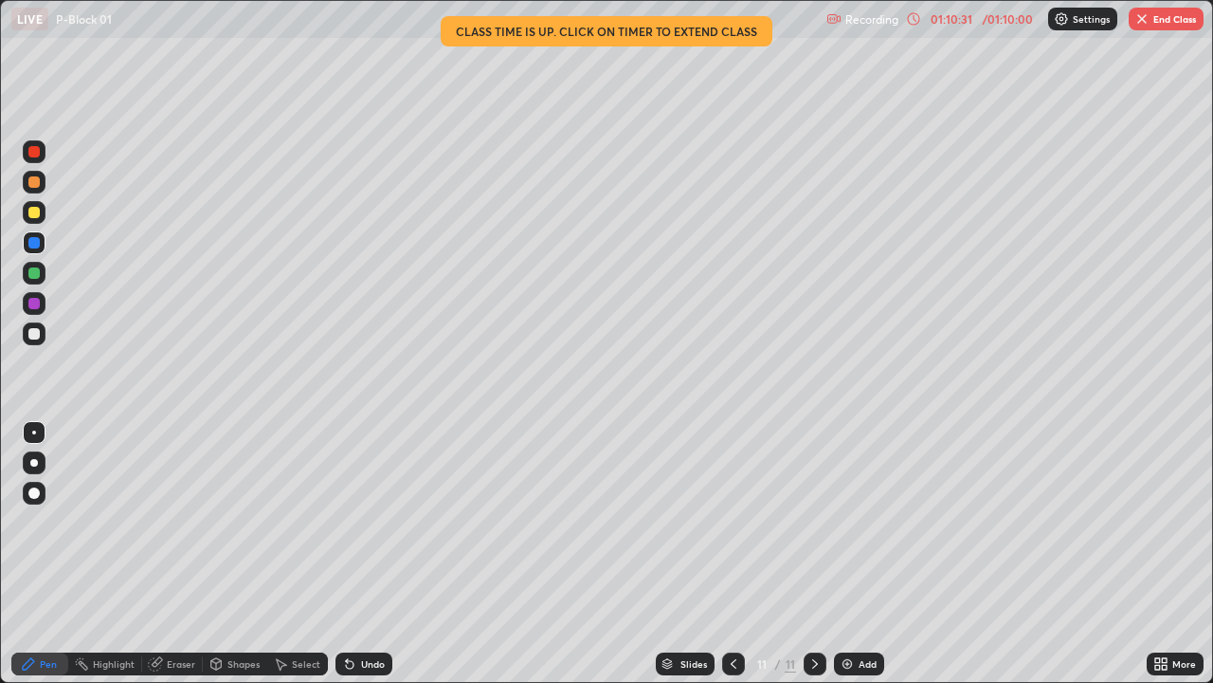
click at [944, 22] on div "01:10:31" at bounding box center [951, 18] width 53 height 11
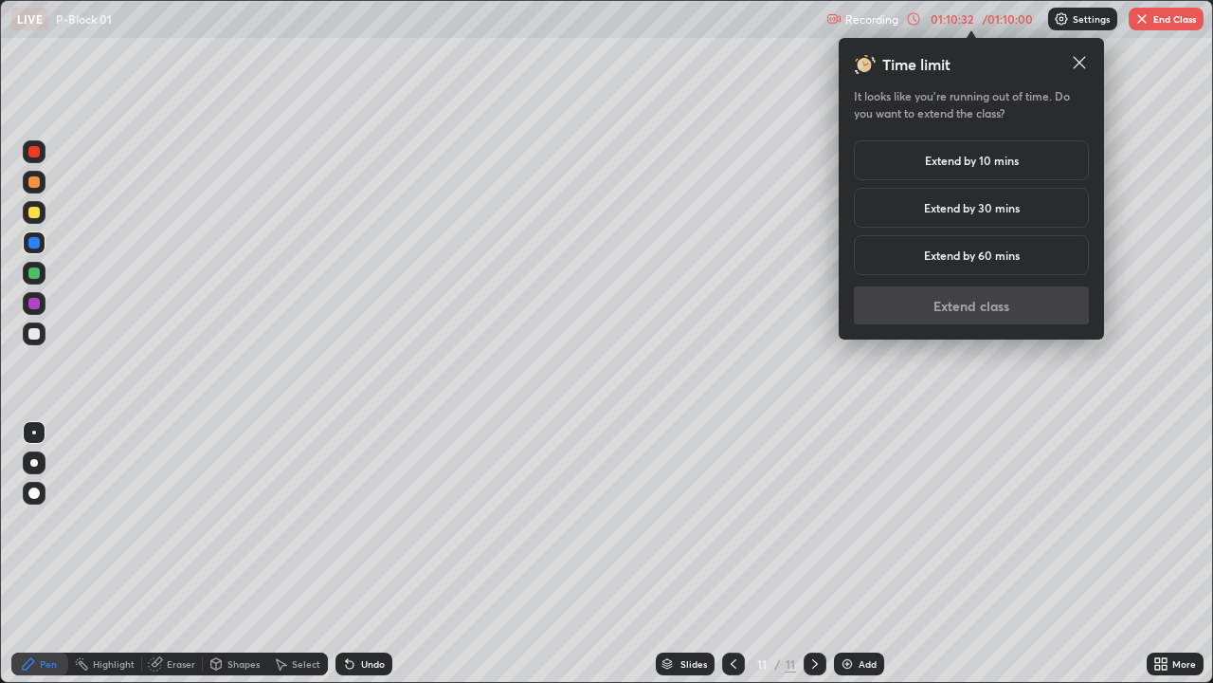
click at [925, 169] on h5 "Extend by 10 mins" at bounding box center [972, 160] width 94 height 17
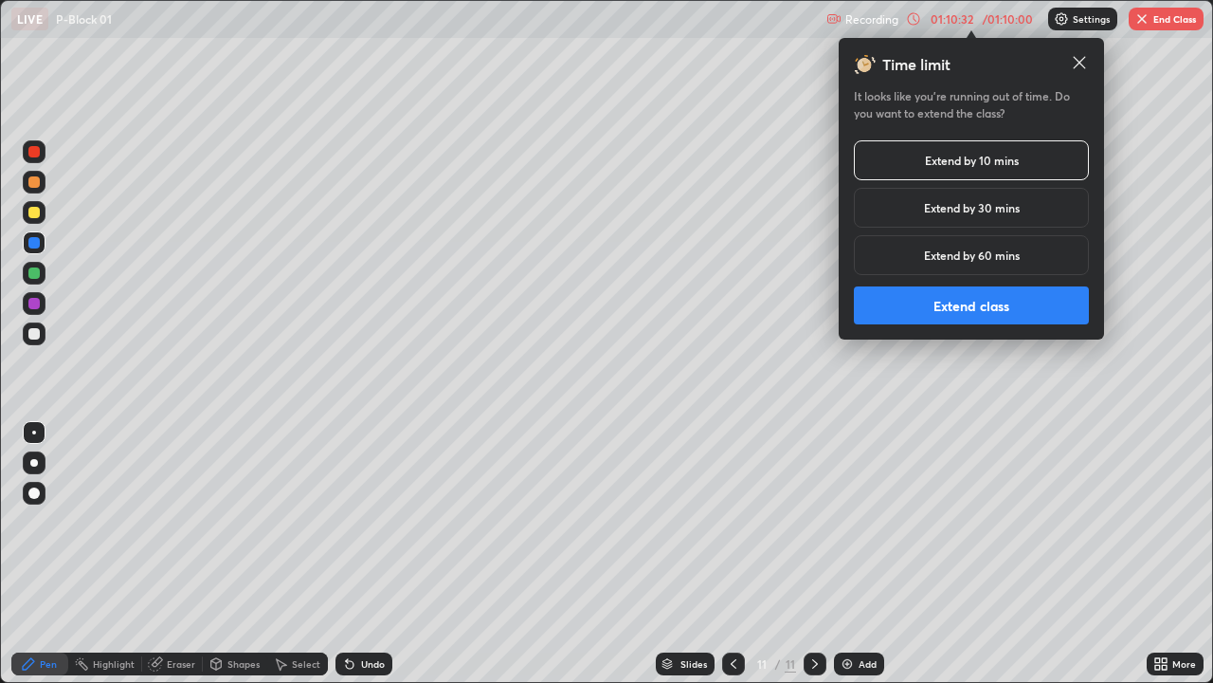
click at [932, 306] on button "Extend class" at bounding box center [971, 305] width 235 height 38
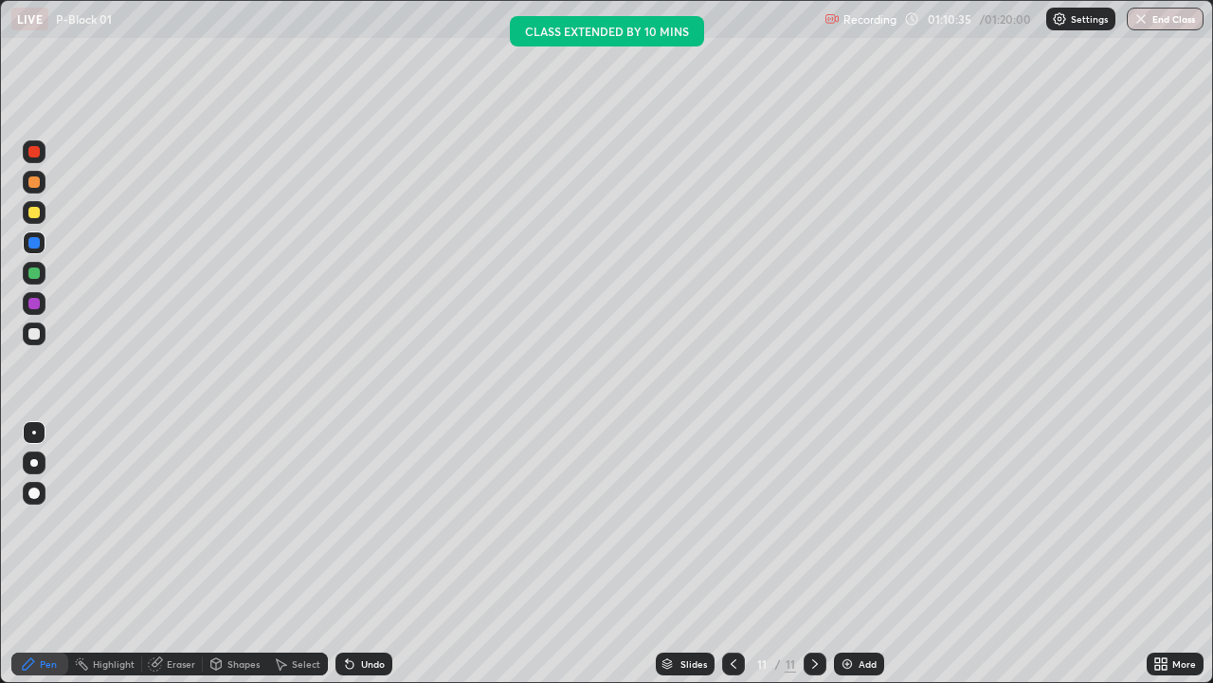
click at [31, 215] on div at bounding box center [33, 212] width 11 height 11
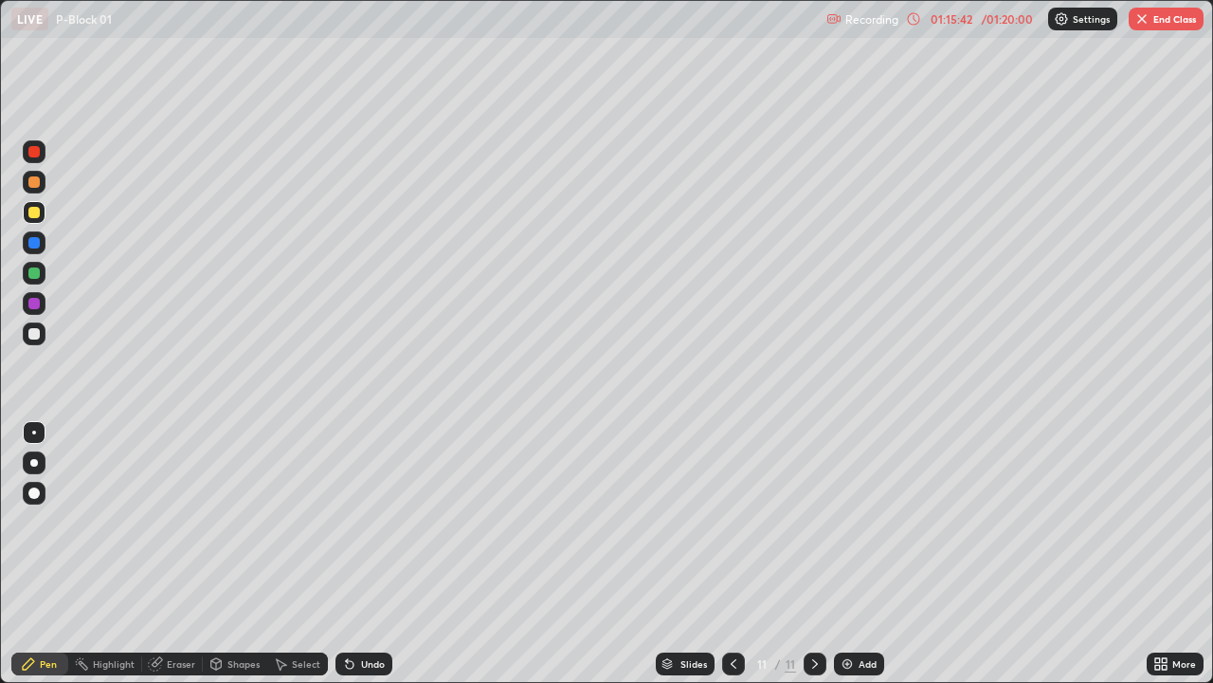
click at [732, 554] on icon at bounding box center [733, 663] width 15 height 15
click at [731, 554] on icon at bounding box center [733, 663] width 15 height 15
click at [733, 554] on icon at bounding box center [733, 663] width 15 height 15
click at [732, 554] on icon at bounding box center [733, 663] width 15 height 15
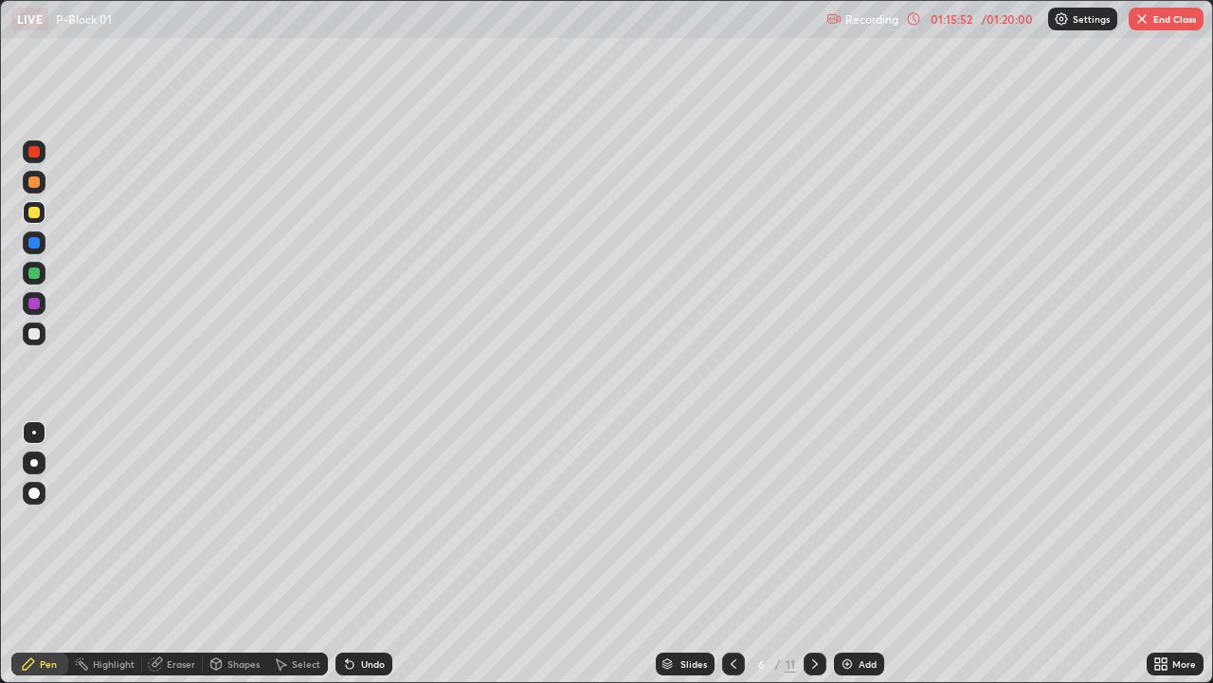
click at [812, 554] on icon at bounding box center [815, 663] width 15 height 15
click at [812, 554] on icon at bounding box center [815, 663] width 6 height 9
click at [813, 554] on icon at bounding box center [815, 663] width 15 height 15
click at [814, 554] on icon at bounding box center [815, 663] width 15 height 15
click at [731, 554] on icon at bounding box center [733, 663] width 15 height 15
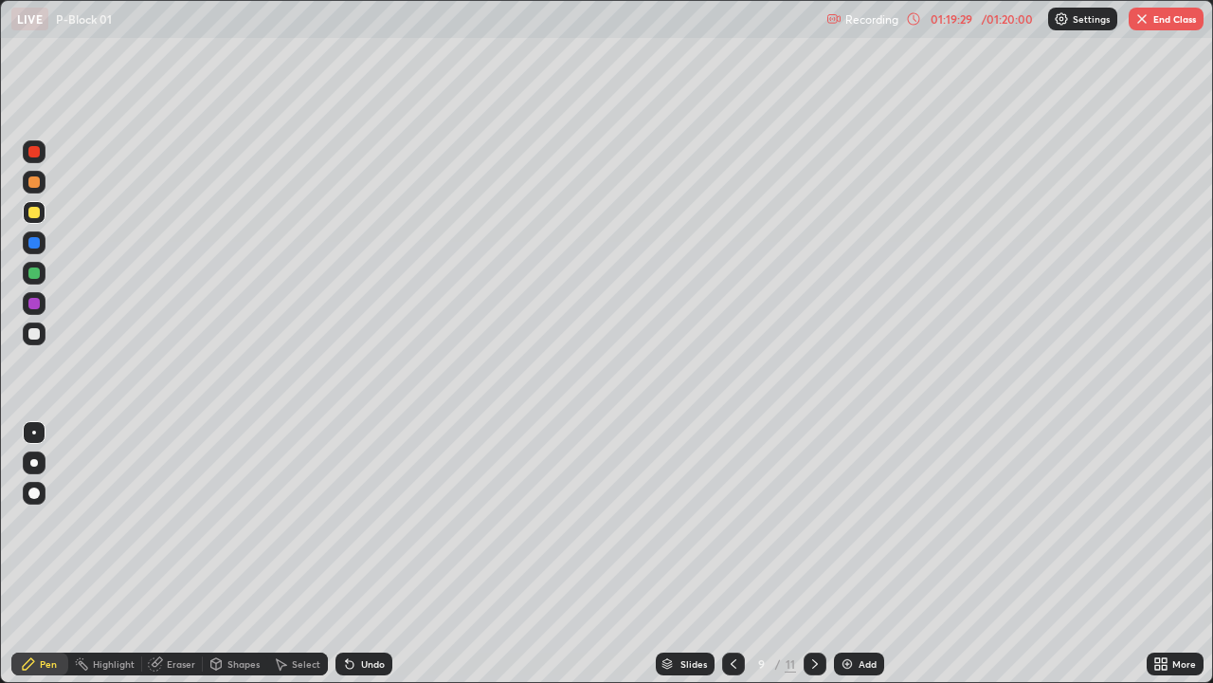
click at [811, 554] on icon at bounding box center [815, 663] width 15 height 15
click at [812, 554] on icon at bounding box center [815, 663] width 15 height 15
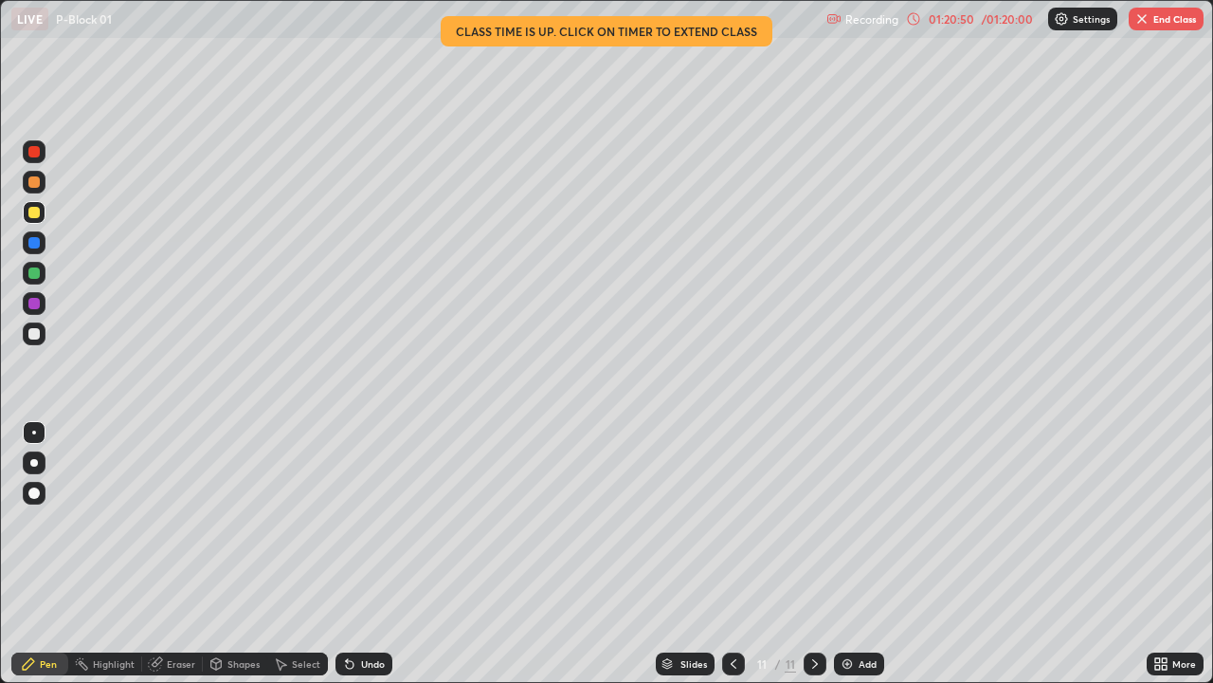
click at [1154, 19] on button "End Class" at bounding box center [1166, 19] width 75 height 23
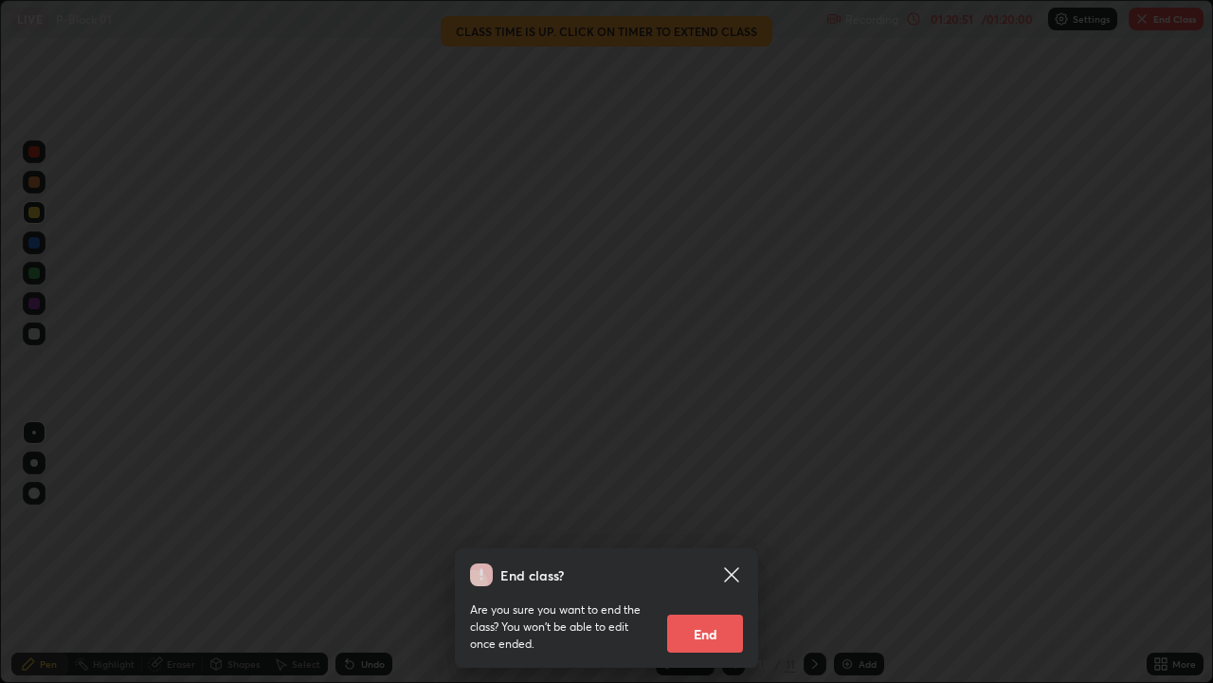
click at [721, 554] on button "End" at bounding box center [705, 633] width 76 height 38
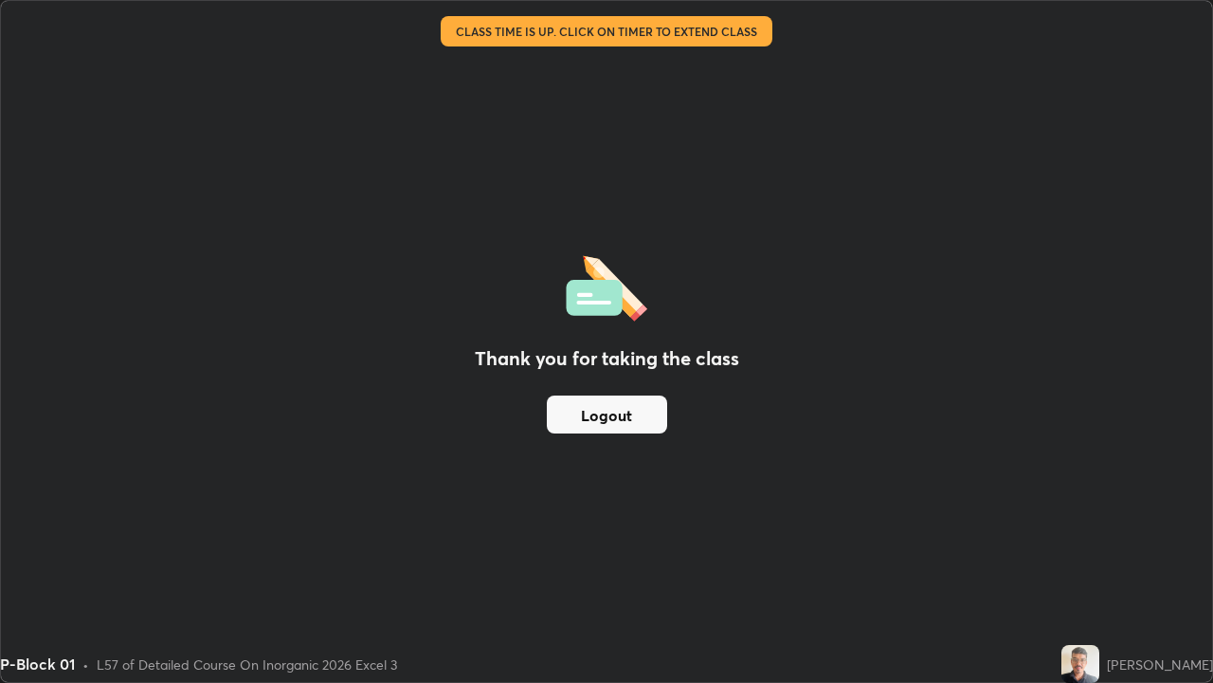
click at [611, 415] on button "Logout" at bounding box center [607, 414] width 120 height 38
click at [617, 412] on button "Logout" at bounding box center [607, 414] width 120 height 38
